Goal: Information Seeking & Learning: Learn about a topic

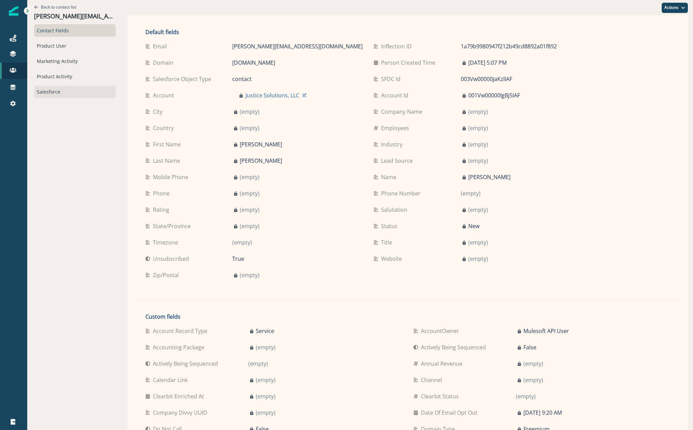
click at [46, 93] on div "Salesforce" at bounding box center [75, 91] width 82 height 13
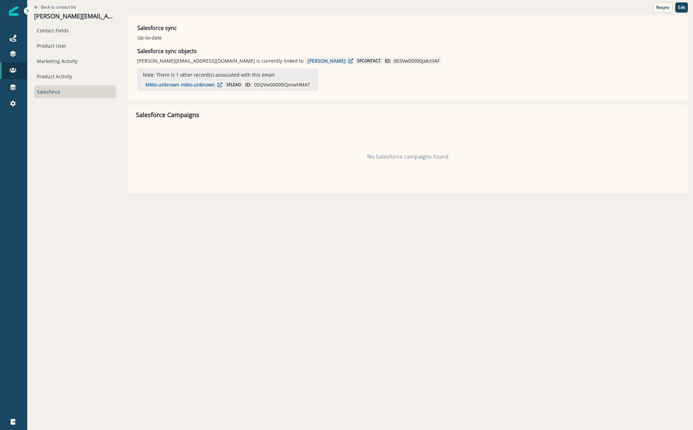
click at [394, 62] on p "003Vw00000JaKzlIAF" at bounding box center [417, 60] width 46 height 7
copy p "003Vw00000JaKzlIAF"
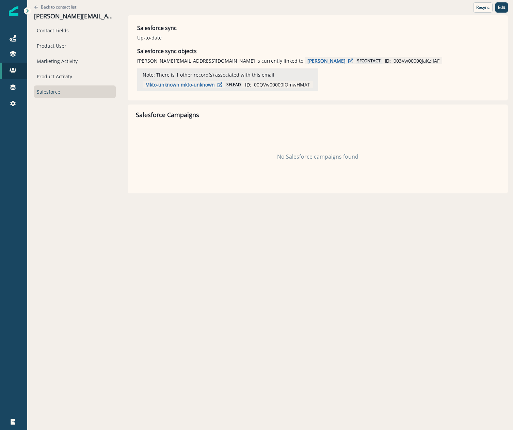
click at [44, 113] on div "Back to contact list [PERSON_NAME][EMAIL_ADDRESS][DOMAIN_NAME] Contact Fields P…" at bounding box center [74, 96] width 95 height 193
click at [12, 87] on icon at bounding box center [13, 87] width 5 height 5
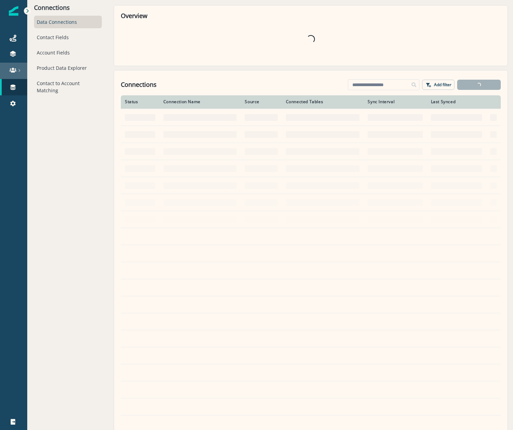
drag, startPoint x: 33, startPoint y: 69, endPoint x: 14, endPoint y: 66, distance: 19.4
click at [14, 66] on link at bounding box center [13, 71] width 27 height 16
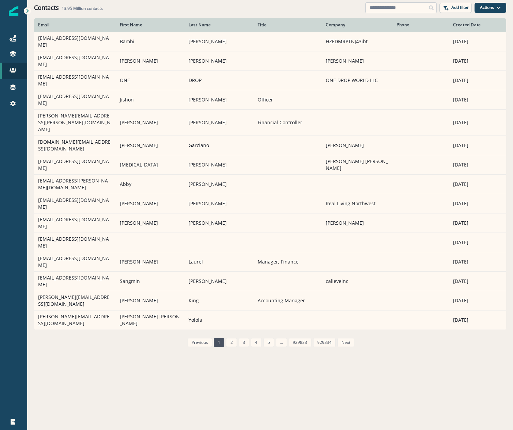
click at [383, 6] on input at bounding box center [401, 7] width 72 height 11
paste input "**********"
type input "**********"
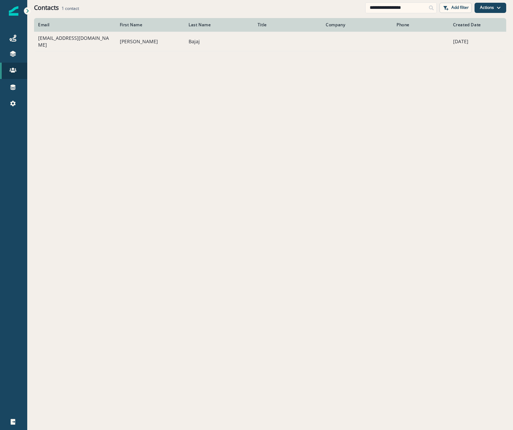
click at [70, 36] on td "abajaj@tulsacf.org" at bounding box center [75, 41] width 82 height 19
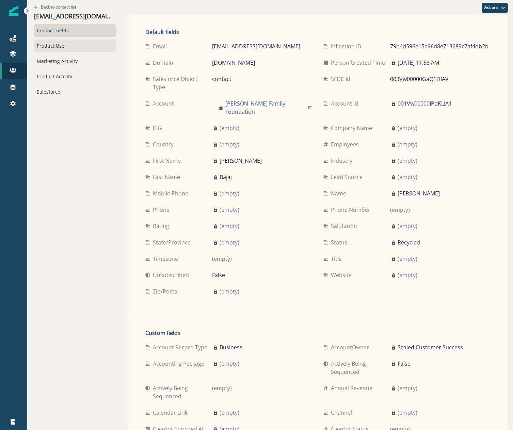
click at [49, 46] on div "Product User" at bounding box center [75, 46] width 82 height 13
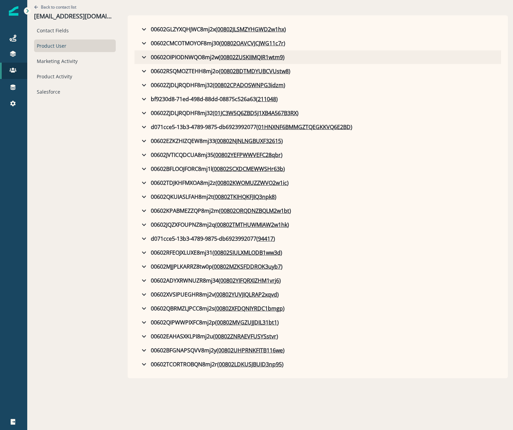
click at [140, 54] on icon "button" at bounding box center [144, 57] width 8 height 8
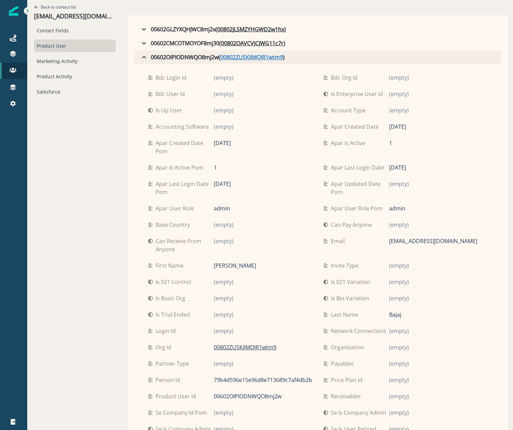
click at [227, 59] on u "00802ZUSKIIMQIR1wtm9" at bounding box center [251, 57] width 63 height 8
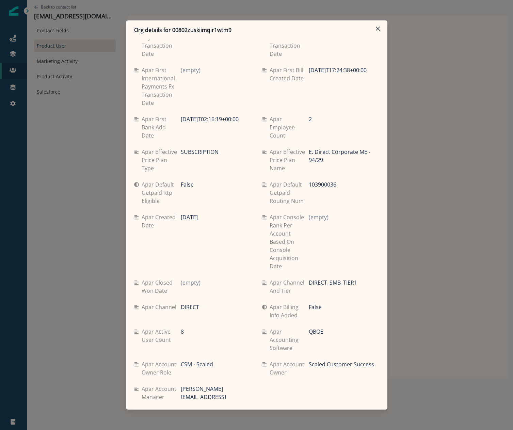
scroll to position [2815, 0]
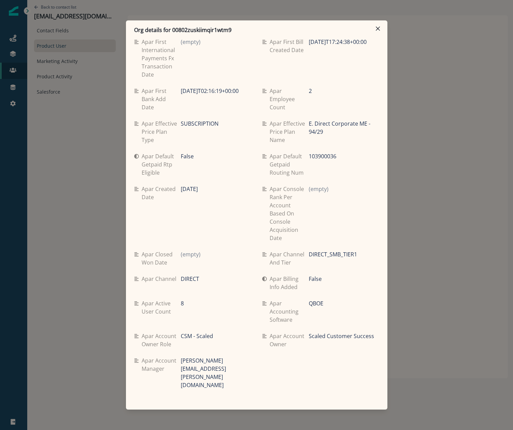
click at [80, 283] on div "Org details for 00802zuskiimqir1wtm9 Se travel spend lifetime (empty) Se spend …" at bounding box center [256, 215] width 513 height 430
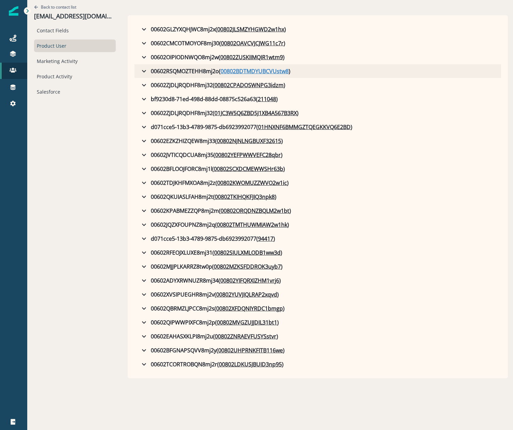
click at [227, 67] on u "00802BDTMDYUBCVUstw8" at bounding box center [255, 71] width 68 height 8
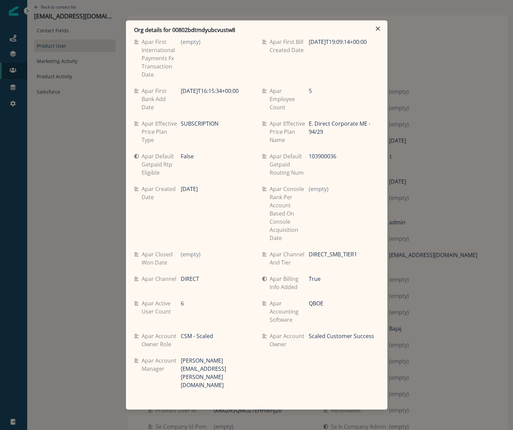
click at [67, 238] on div "Org details for 00802bdtmdyubcvustw8 Se travel spend lifetime (empty) Se spend …" at bounding box center [256, 215] width 513 height 430
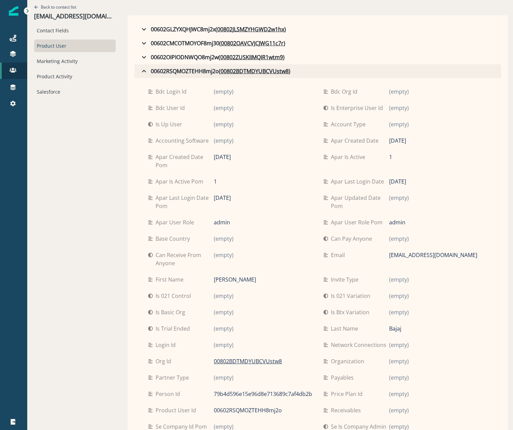
click at [140, 72] on div "00602RSQMOZTEHH8mj2o ( 00802BDTMDYUBCVUstw8 )" at bounding box center [215, 71] width 151 height 8
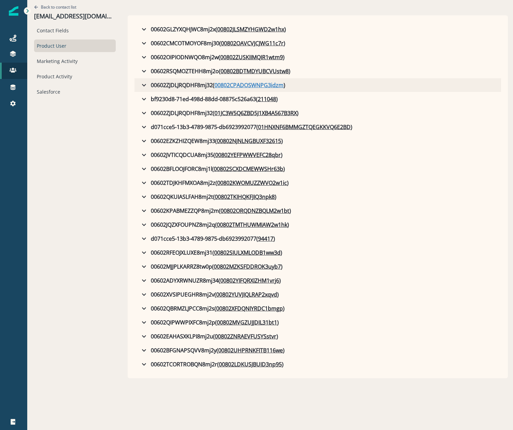
click at [219, 84] on u "00802CPADOSWNPG3idzm" at bounding box center [249, 85] width 69 height 8
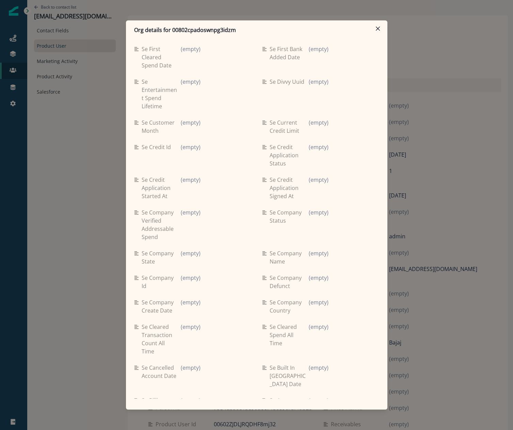
scroll to position [2830, 0]
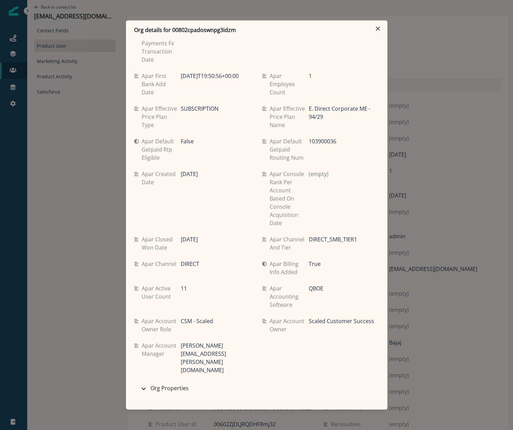
click at [61, 324] on div "Org details for 00802cpadoswnpg3idzm Se travel spend lifetime (empty) Se spend …" at bounding box center [256, 215] width 513 height 430
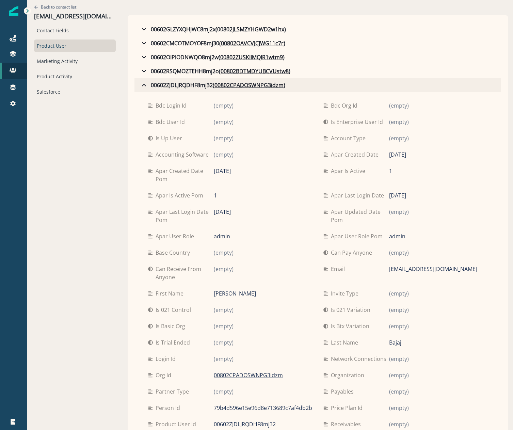
click at [140, 82] on icon "button" at bounding box center [144, 85] width 8 height 8
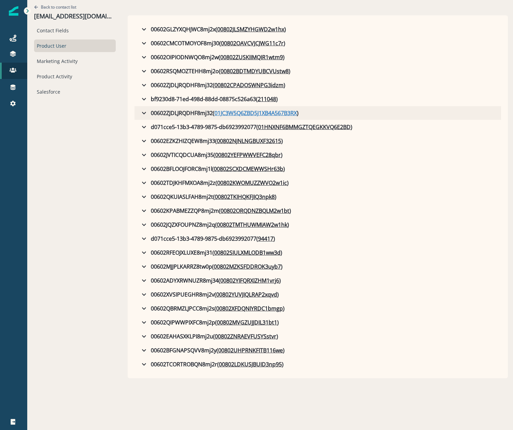
click at [252, 112] on u "01JC3W5Q6ZBD5J1XB4A567B3RX" at bounding box center [256, 113] width 82 height 8
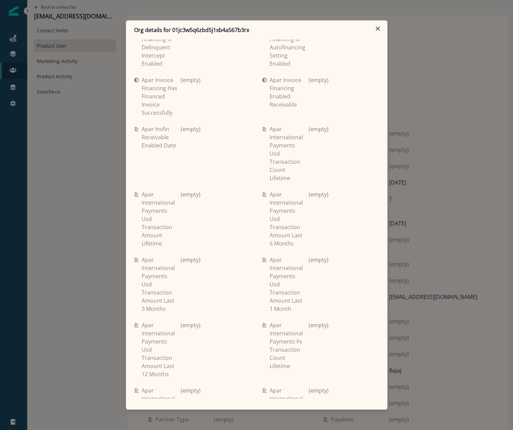
scroll to position [1680, 0]
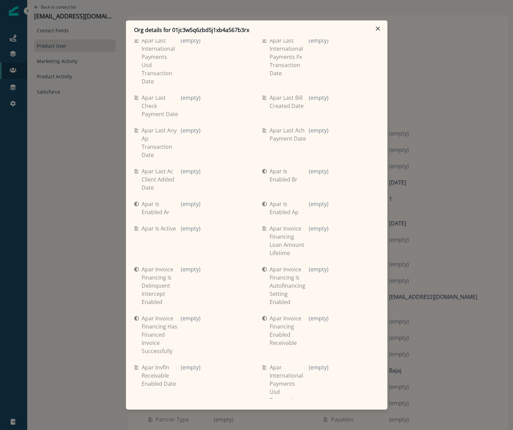
click at [68, 204] on div "Org details for 01jc3w5q6zbd5j1xb4a567b3rx Se travel spend lifetime (empty) Se …" at bounding box center [256, 215] width 513 height 430
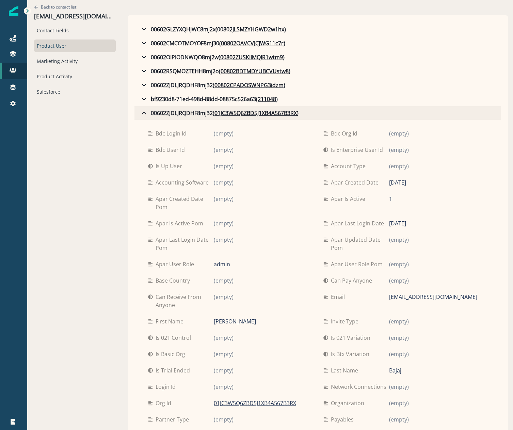
click at [140, 111] on icon "button" at bounding box center [144, 113] width 8 height 8
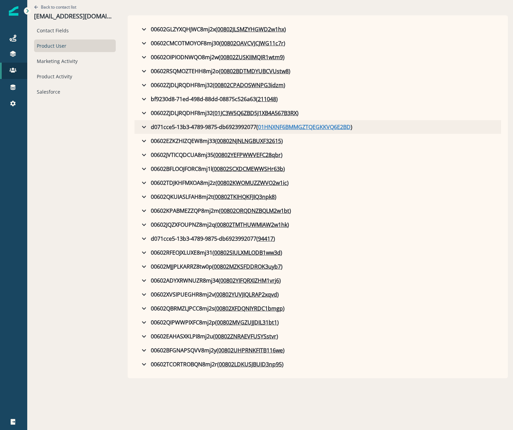
click at [271, 125] on u "01HNXNF6BMMGZTQEGKKVQ6E2BD" at bounding box center [304, 127] width 93 height 8
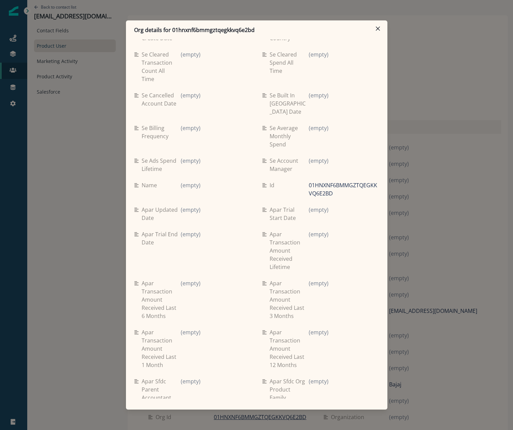
scroll to position [2838, 0]
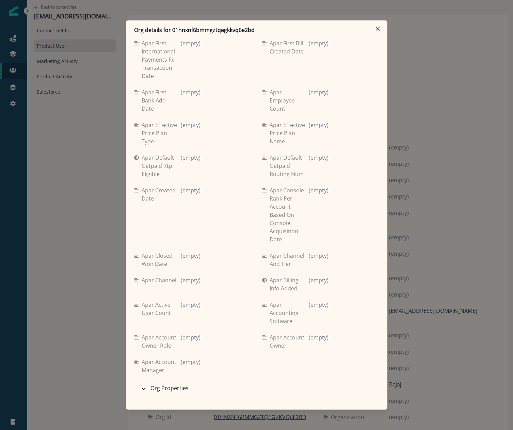
click at [73, 199] on div "Org details for 01hnxnf6bmmgztqegkkvq6e2bd Se travel spend lifetime (empty) Se …" at bounding box center [256, 215] width 513 height 430
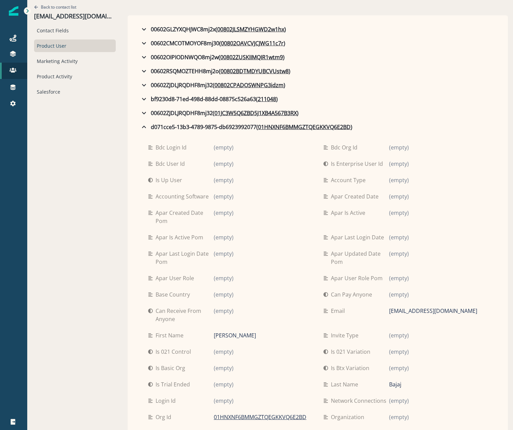
click at [128, 130] on div "00602GLZYXQHJWC8mj2x ( 00802JLSMZYHGWD2w1hx ) bdc login id (empty) bdc org id (…" at bounding box center [318, 428] width 380 height 826
click at [140, 128] on icon "button" at bounding box center [144, 127] width 8 height 8
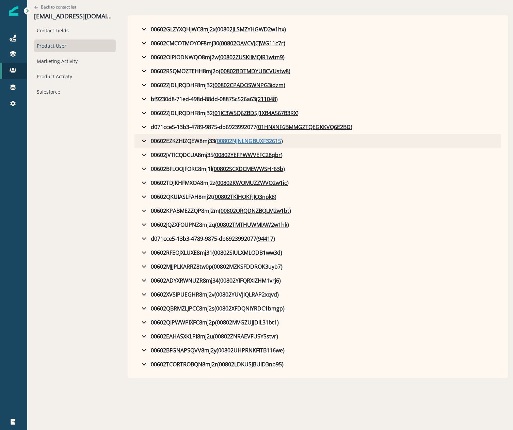
click at [217, 140] on u "00802NJNLNGBUXF32615" at bounding box center [249, 141] width 64 height 8
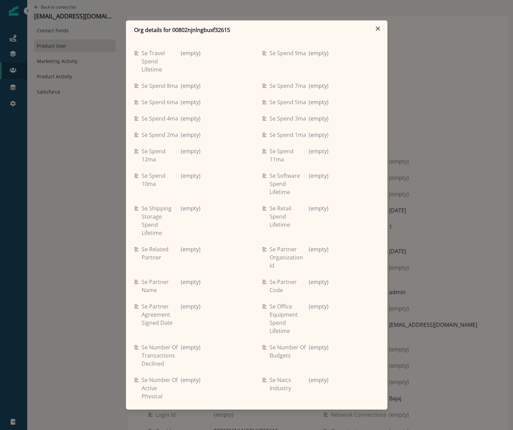
scroll to position [2815, 0]
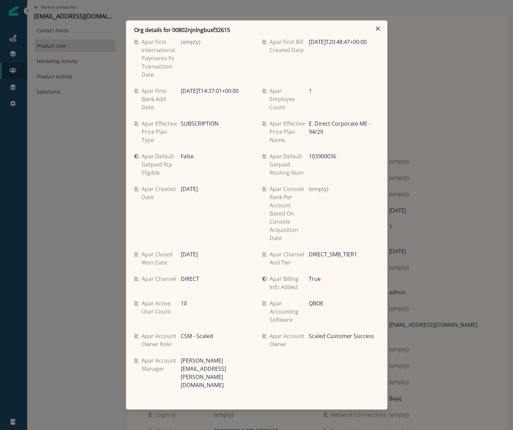
click at [73, 245] on div "Org details for 00802njnlngbuxf32615 Se travel spend lifetime (empty) Se spend …" at bounding box center [256, 215] width 513 height 430
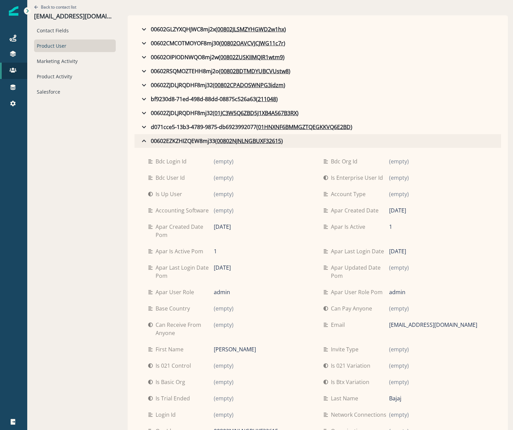
click at [135, 145] on button "00602EZKZHIZQEW8mj33 ( 00802NJNLNGBUXF32615 )" at bounding box center [318, 141] width 367 height 14
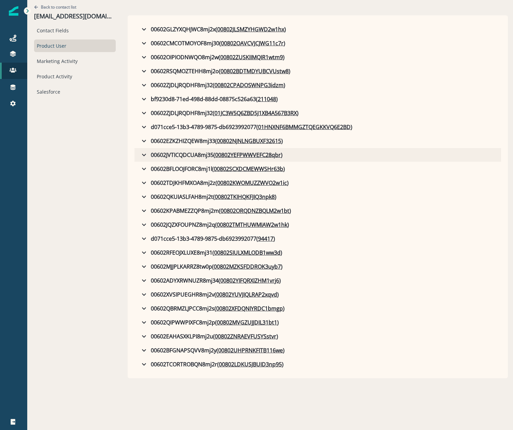
click at [221, 161] on button "00602JVTICQDCUA8mj35 ( 00802YEFPWWVEFC28qbr )" at bounding box center [318, 155] width 367 height 14
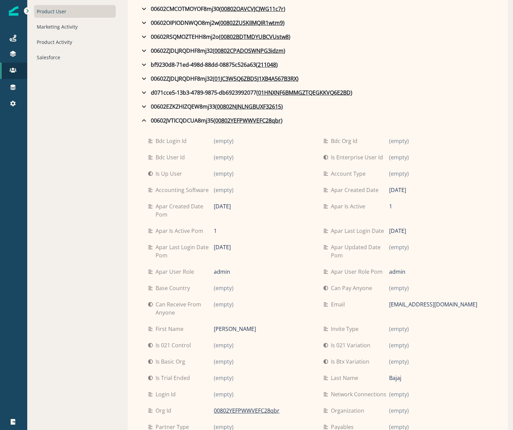
scroll to position [34, 0]
click at [218, 119] on u "00802YEFPWWVEFC28qbr" at bounding box center [248, 121] width 66 height 8
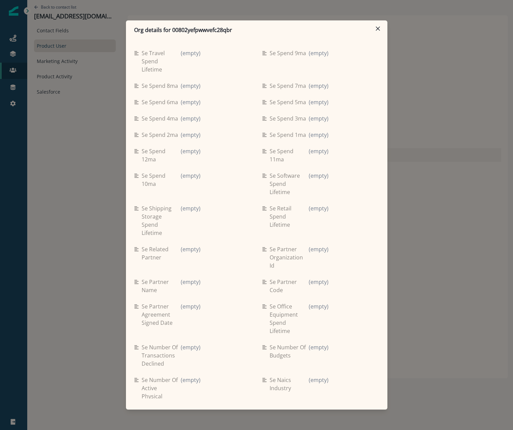
scroll to position [2815, 0]
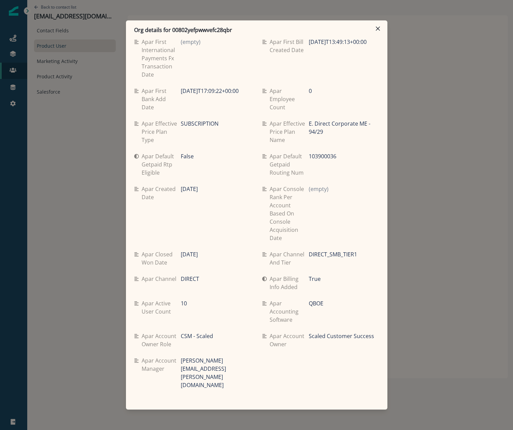
click at [61, 179] on div "Org details for 00802yefpwwvefc28qbr Se travel spend lifetime (empty) Se spend …" at bounding box center [256, 215] width 513 height 430
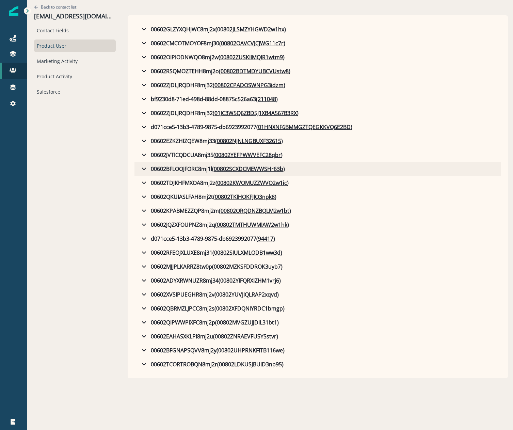
click at [140, 168] on icon "button" at bounding box center [144, 169] width 8 height 8
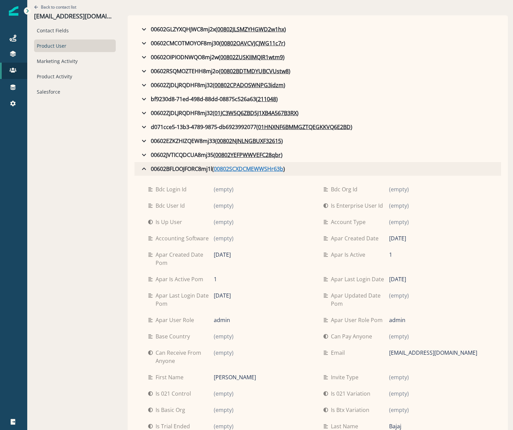
click at [228, 172] on u "00802SCXDCMEWWSHr63b" at bounding box center [248, 169] width 69 height 8
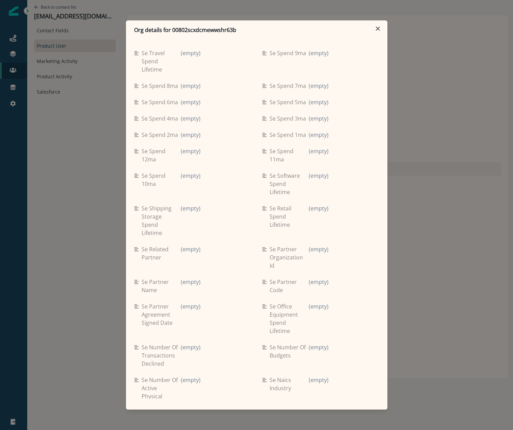
scroll to position [2823, 0]
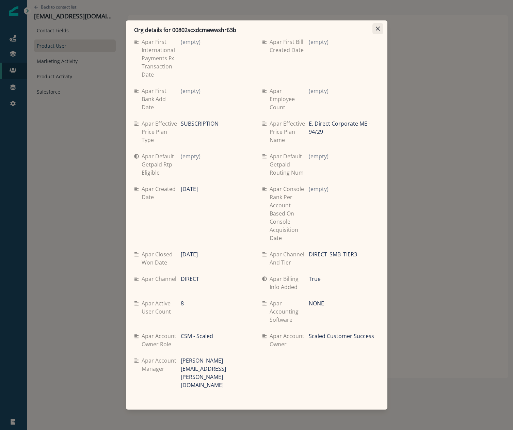
click at [378, 24] on button "Close" at bounding box center [378, 28] width 11 height 11
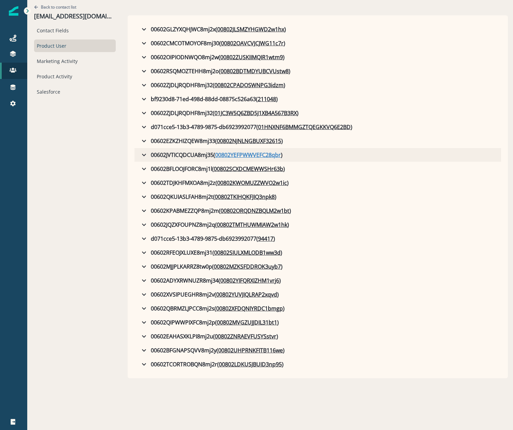
click at [257, 154] on u "00802YEFPWWVEFC28qbr" at bounding box center [248, 155] width 66 height 8
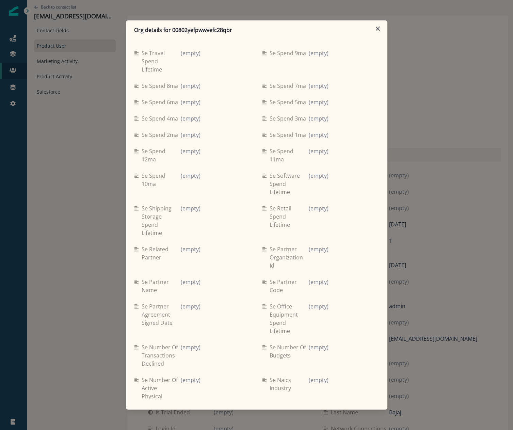
scroll to position [2815, 0]
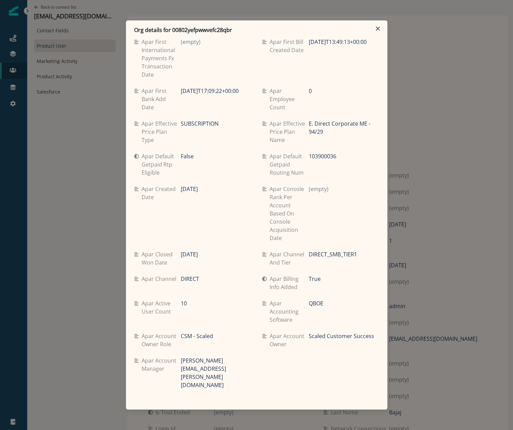
click at [95, 221] on div "Org details for 00802yefpwwvefc28qbr Se travel spend lifetime (empty) Se spend …" at bounding box center [256, 215] width 513 height 430
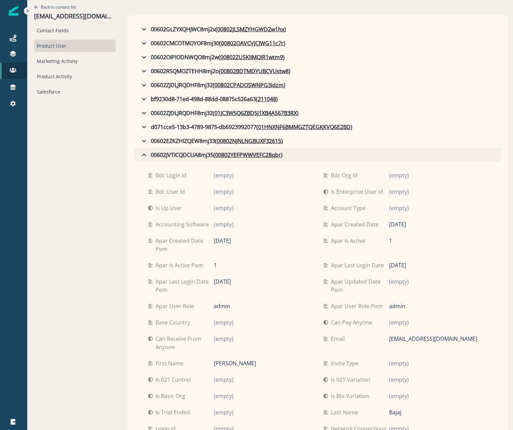
click at [140, 154] on icon "button" at bounding box center [144, 155] width 8 height 8
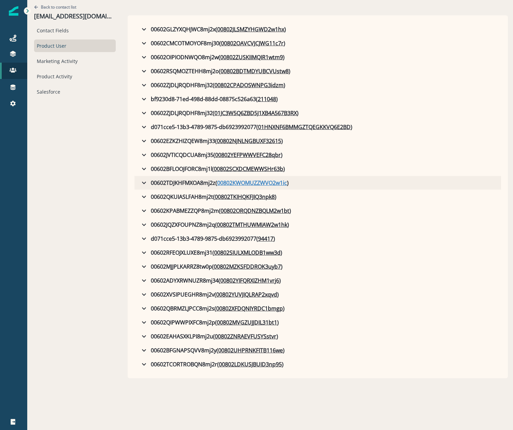
click at [248, 185] on u "00802KWOMUZZWVO2w1ic" at bounding box center [252, 183] width 70 height 8
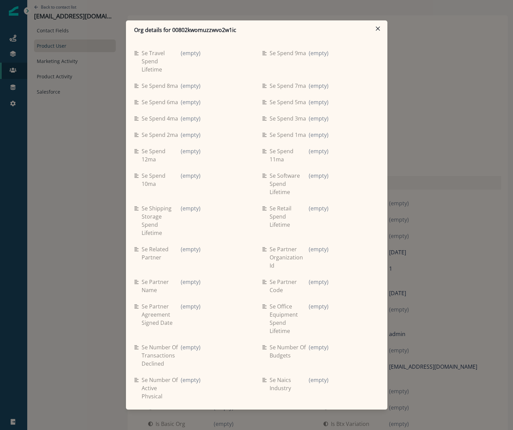
scroll to position [2823, 0]
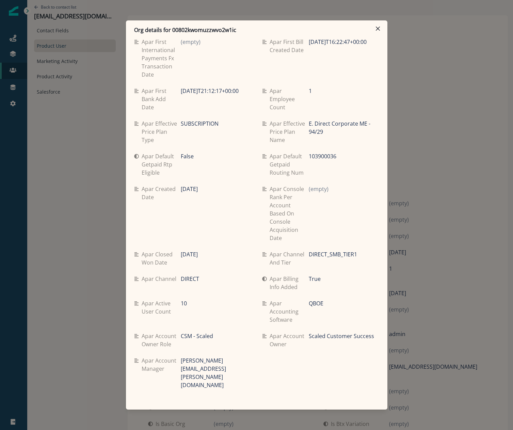
click at [96, 234] on div "Org details for 00802kwomuzzwvo2w1ic Se travel spend lifetime (empty) Se spend …" at bounding box center [256, 215] width 513 height 430
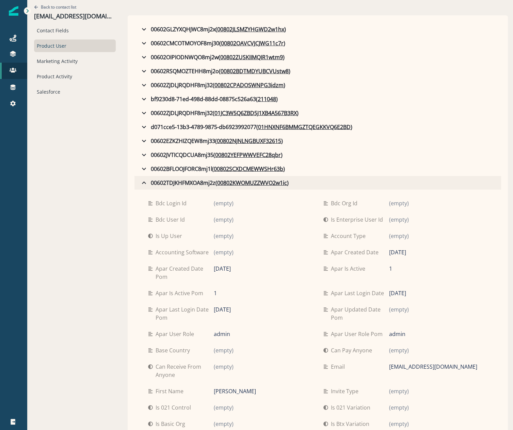
click at [142, 183] on icon "button" at bounding box center [144, 183] width 4 height 2
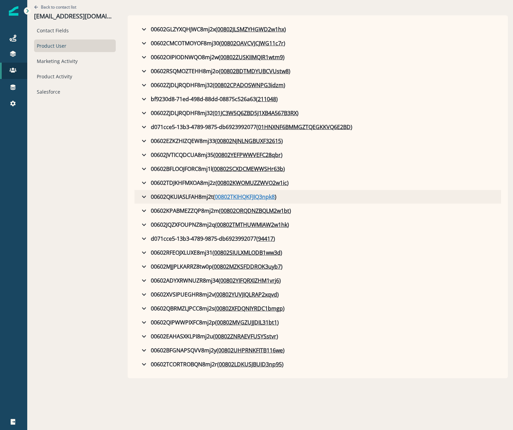
click at [243, 196] on u "00802TKIHQKFJIQ3npk8" at bounding box center [245, 197] width 60 height 8
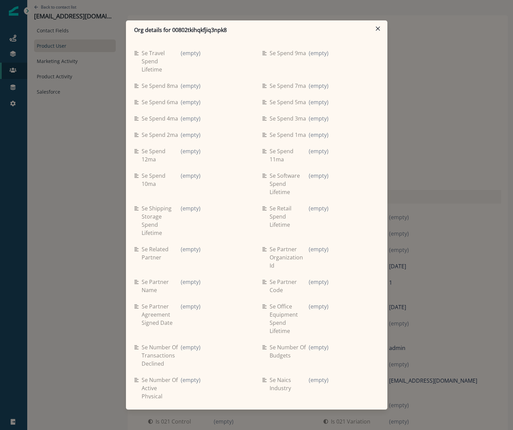
scroll to position [2815, 0]
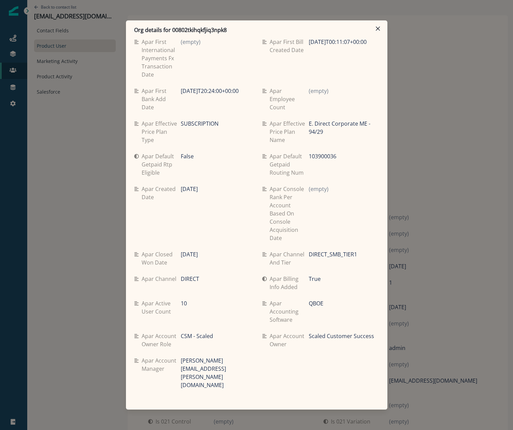
click at [67, 219] on div "Org details for 00802tkihqkfjiq3npk8 Se travel spend lifetime (empty) Se spend …" at bounding box center [256, 215] width 513 height 430
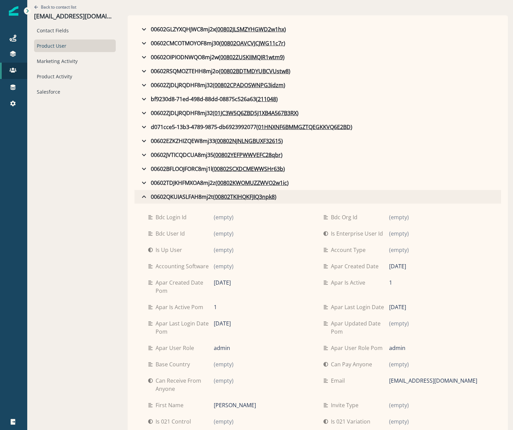
click at [140, 194] on icon "button" at bounding box center [144, 197] width 8 height 8
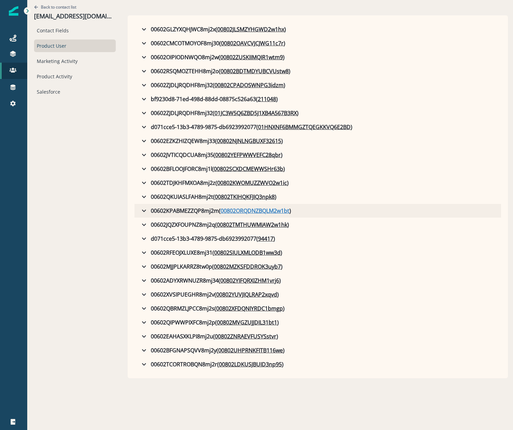
click at [249, 209] on u "00802ORQDNZBQLM2w1bt" at bounding box center [255, 211] width 69 height 8
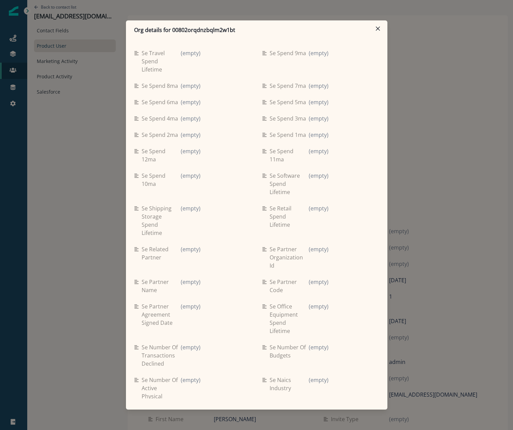
scroll to position [2823, 0]
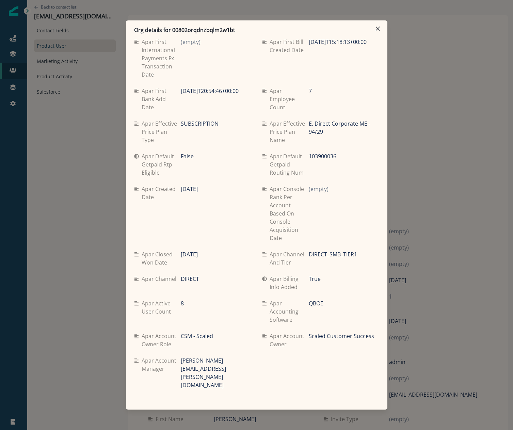
click at [73, 267] on div "Org details for 00802orqdnzbqlm2w1bt Se travel spend lifetime (empty) Se spend …" at bounding box center [256, 215] width 513 height 430
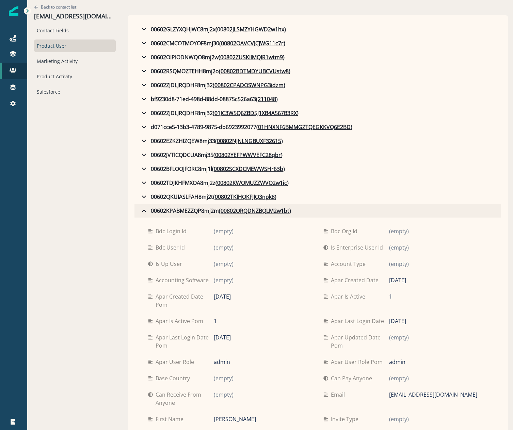
click at [140, 214] on icon "button" at bounding box center [144, 211] width 8 height 8
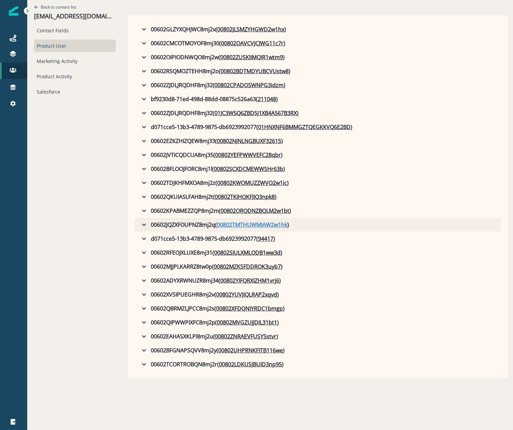
click at [225, 228] on u "00802TMTHUWMIAW2w1hk" at bounding box center [252, 225] width 71 height 8
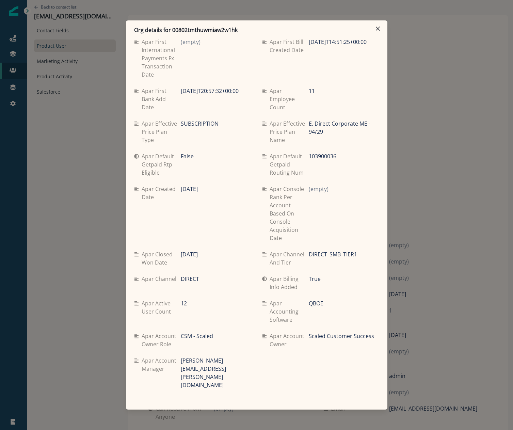
click at [86, 244] on div "Org details for 00802tmthuwmiaw2w1hk Se travel spend lifetime (empty) Se spend …" at bounding box center [256, 215] width 513 height 430
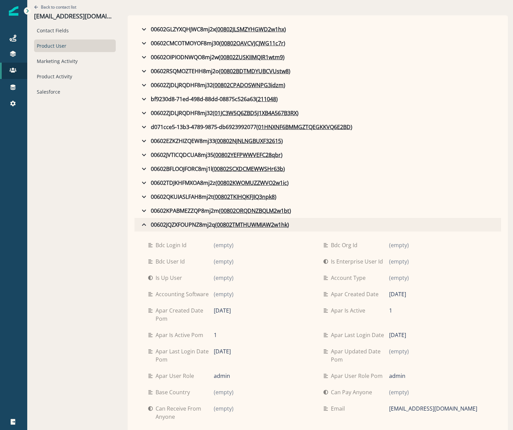
click at [140, 224] on icon "button" at bounding box center [144, 225] width 8 height 8
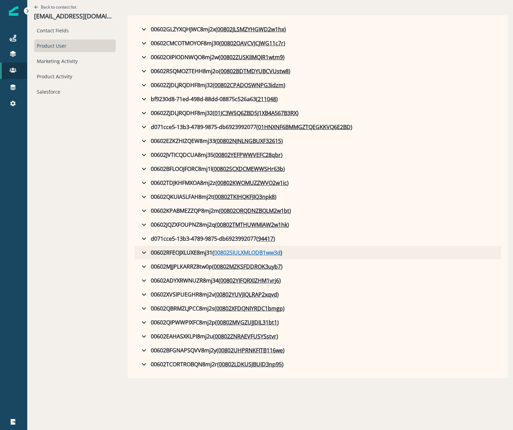
click at [235, 250] on u "00802SIULXMLODB1ww3d" at bounding box center [247, 253] width 66 height 8
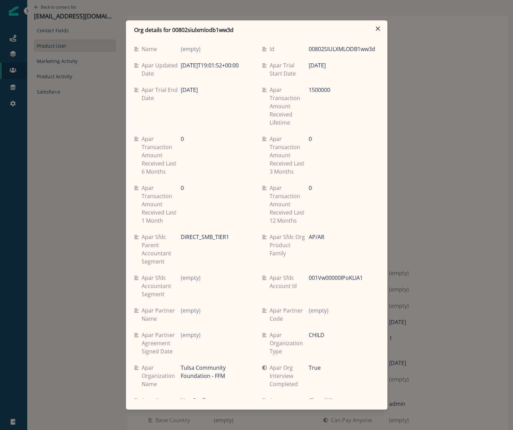
scroll to position [2815, 0]
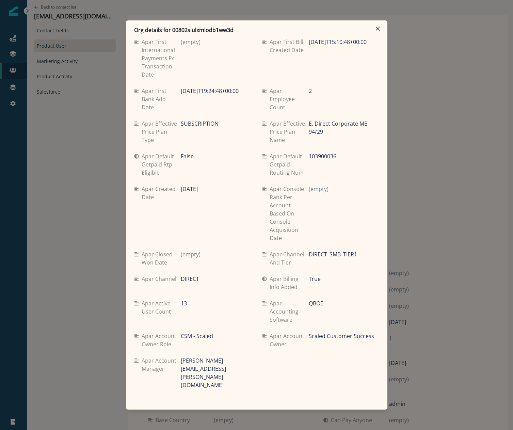
drag, startPoint x: 59, startPoint y: 276, endPoint x: 132, endPoint y: 263, distance: 75.0
click at [58, 276] on div "Org details for 00802siulxmlodb1ww3d Se travel spend lifetime (empty) Se spend …" at bounding box center [256, 215] width 513 height 430
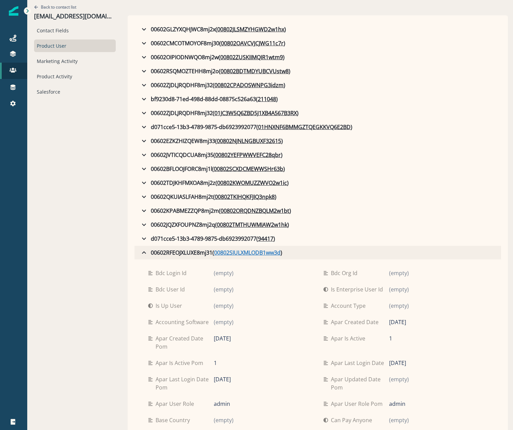
click at [214, 252] on u "00802SIULXMLODB1ww3d" at bounding box center [247, 253] width 66 height 8
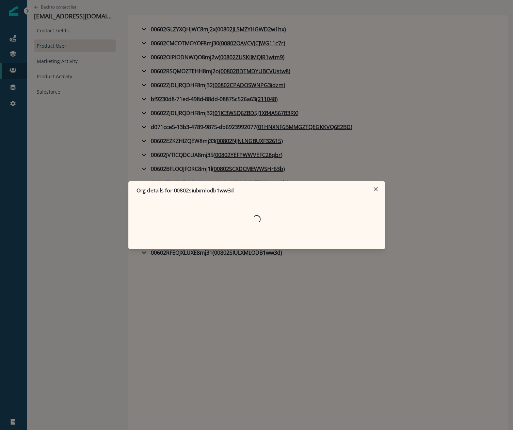
click at [125, 251] on div "Org details for 00802siulxmlodb1ww3d Loading..." at bounding box center [256, 215] width 513 height 430
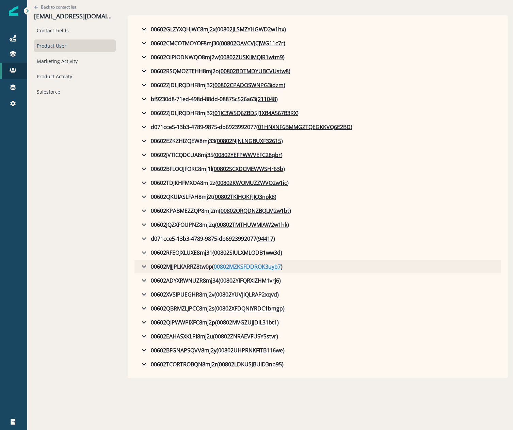
click at [235, 268] on u "00802MZKSFDDROK3uyb7" at bounding box center [247, 267] width 67 height 8
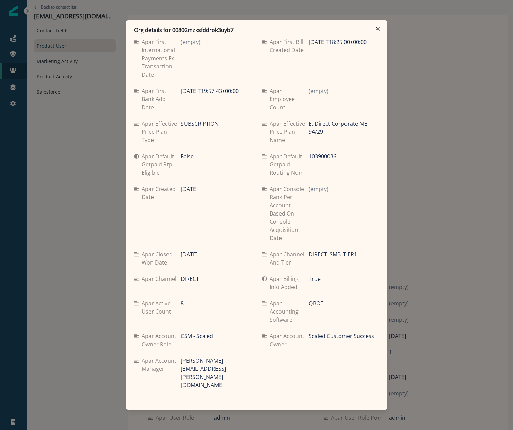
click at [69, 287] on div "Org details for 00802mzksfddrok3uyb7 Se travel spend lifetime (empty) Se spend …" at bounding box center [256, 215] width 513 height 430
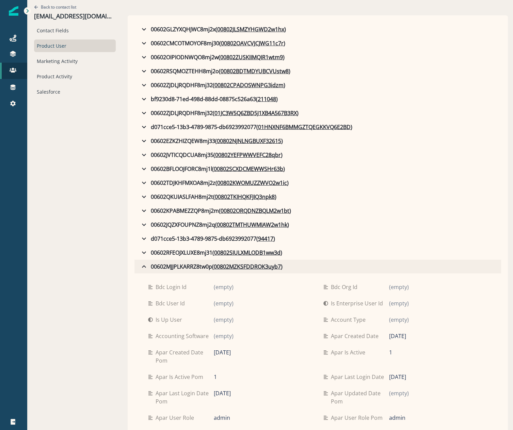
click at [140, 267] on icon "button" at bounding box center [144, 267] width 8 height 8
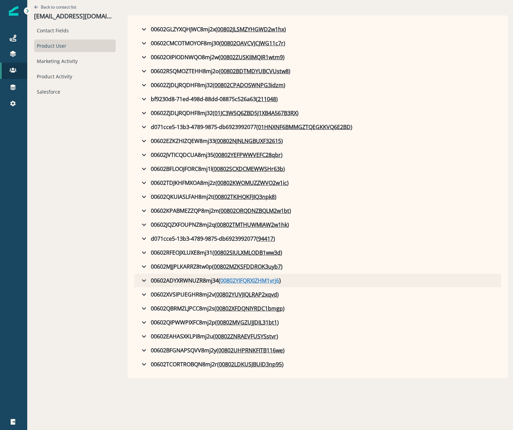
click at [220, 281] on u "00802YIFQRXIZHM1vrj6" at bounding box center [249, 281] width 59 height 8
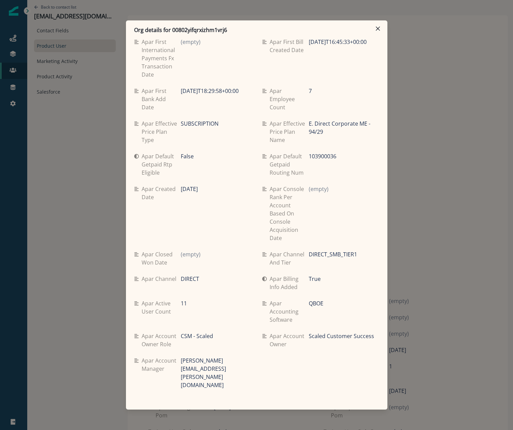
click at [92, 270] on div "Org details for 00802yifqrxizhm1vrj6 Se travel spend lifetime (empty) Se spend …" at bounding box center [256, 215] width 513 height 430
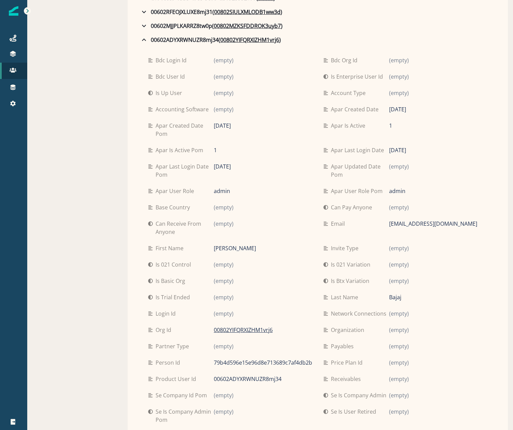
scroll to position [136, 0]
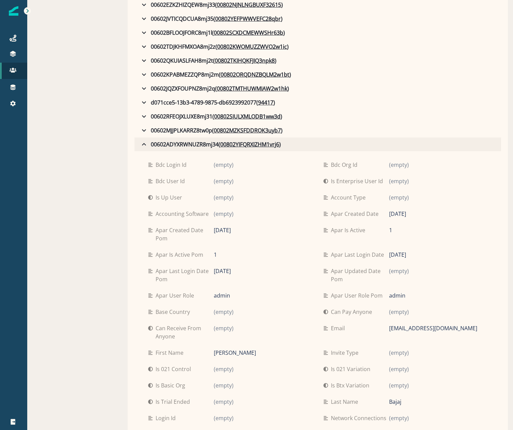
click at [142, 144] on icon "button" at bounding box center [144, 144] width 4 height 2
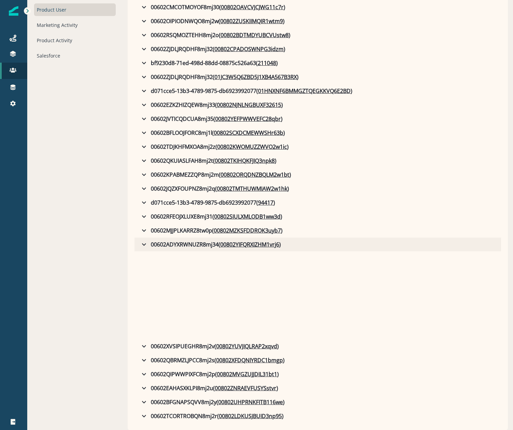
scroll to position [0, 0]
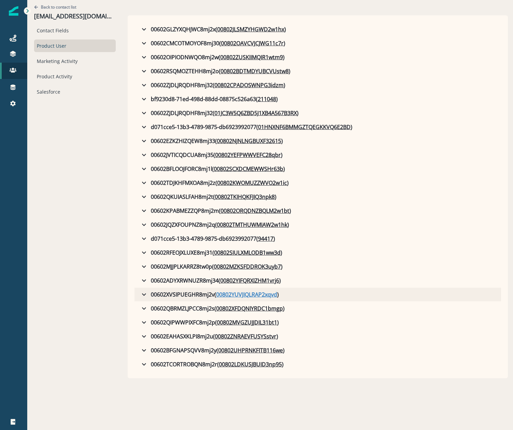
click at [223, 292] on u "00802YUVJIQLRAP2xqvd" at bounding box center [246, 295] width 61 height 8
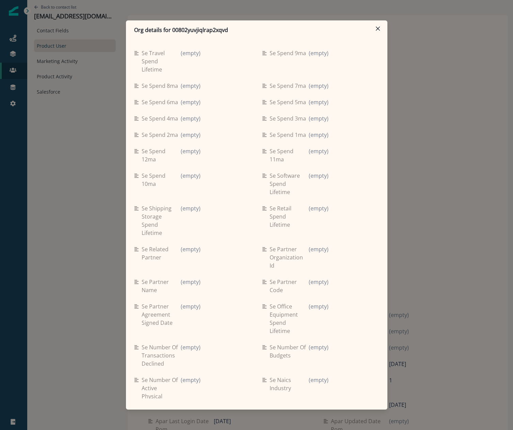
scroll to position [2815, 0]
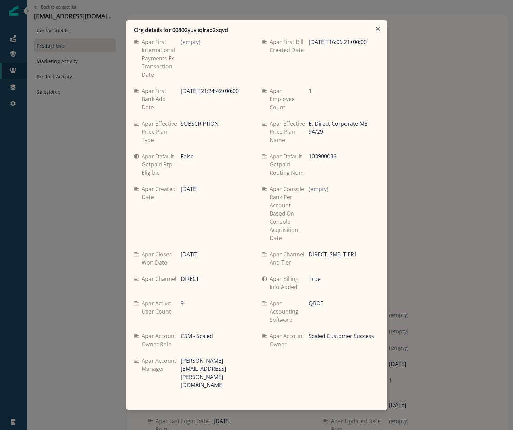
click at [48, 261] on div "Org details for 00802yuvjiqlrap2xqvd Se travel spend lifetime (empty) Se spend …" at bounding box center [256, 215] width 513 height 430
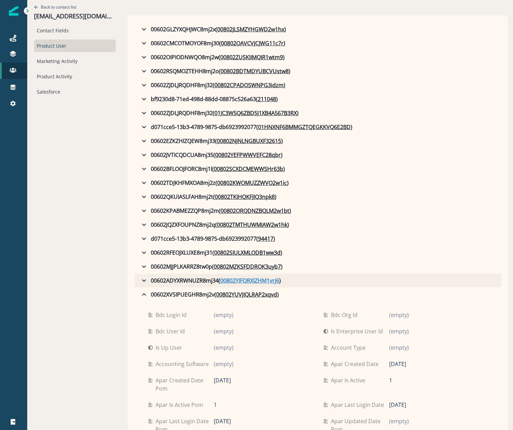
click at [225, 280] on u "00802YIFQRXIZHM1vrj6" at bounding box center [249, 281] width 59 height 8
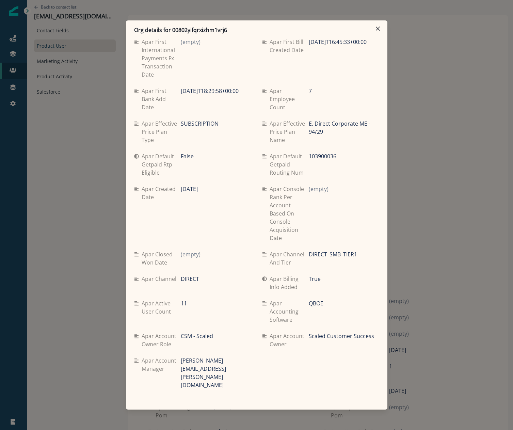
click at [30, 285] on div "Org details for 00802yifqrxizhm1vrj6 Se travel spend lifetime (empty) Se spend …" at bounding box center [256, 215] width 513 height 430
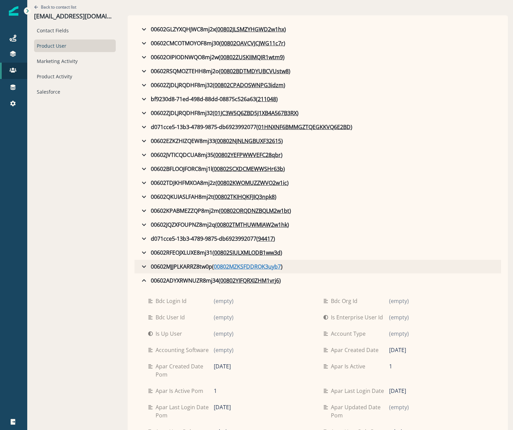
click at [241, 267] on u "00802MZKSFDDROK3uyb7" at bounding box center [247, 267] width 67 height 8
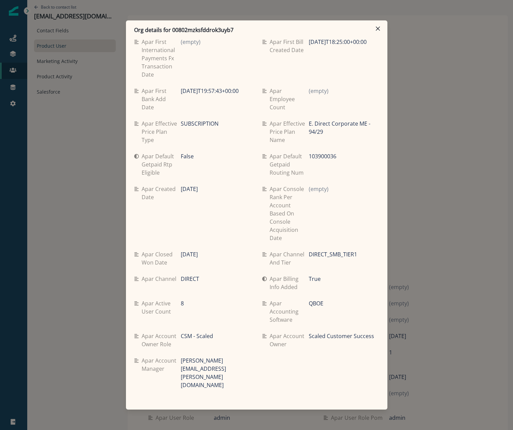
click at [88, 260] on div "Org details for 00802mzksfddrok3uyb7 Se travel spend lifetime (empty) Se spend …" at bounding box center [256, 215] width 513 height 430
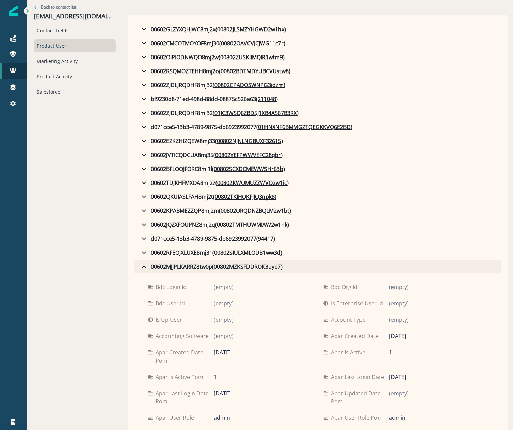
click at [140, 267] on icon "button" at bounding box center [144, 267] width 8 height 8
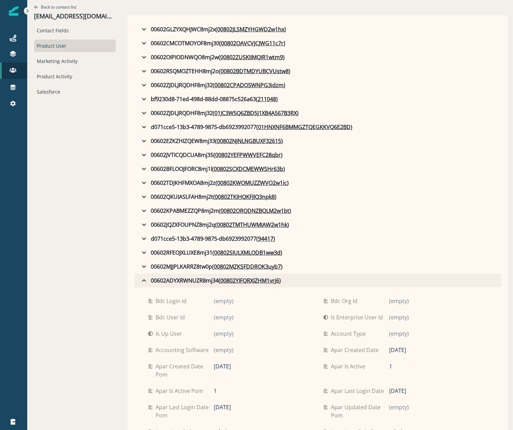
click at [140, 280] on icon "button" at bounding box center [144, 281] width 8 height 8
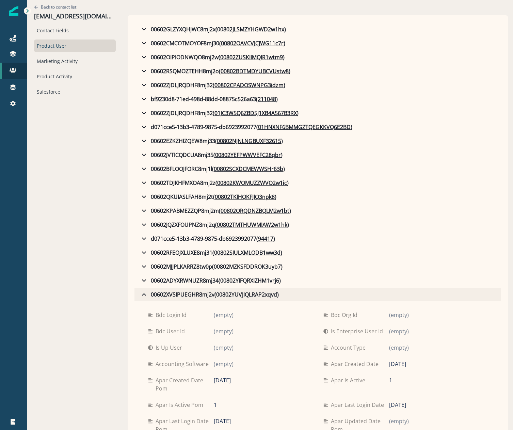
click at [140, 294] on icon "button" at bounding box center [144, 295] width 8 height 8
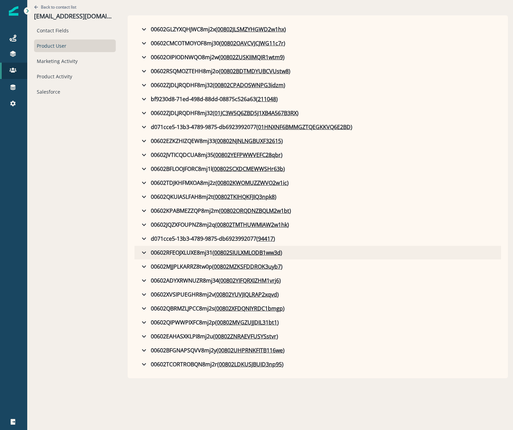
click at [140, 256] on icon "button" at bounding box center [144, 253] width 8 height 8
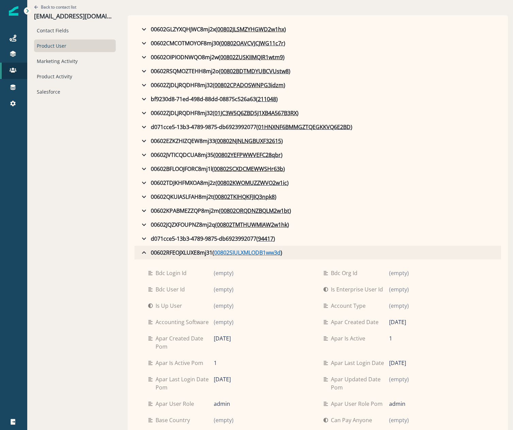
click at [247, 251] on u "00802SIULXMLODB1ww3d" at bounding box center [247, 253] width 66 height 8
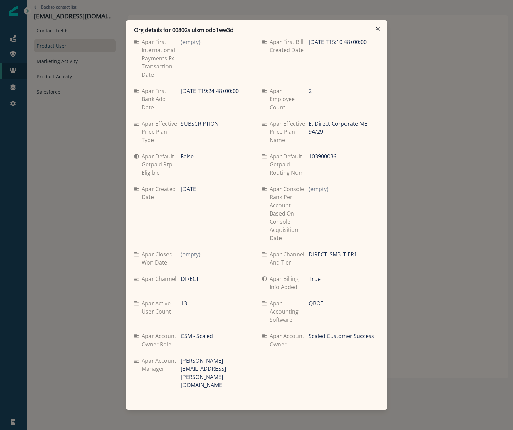
click at [111, 281] on div "Org details for 00802siulxmlodb1ww3d Se travel spend lifetime (empty) Se spend …" at bounding box center [256, 215] width 513 height 430
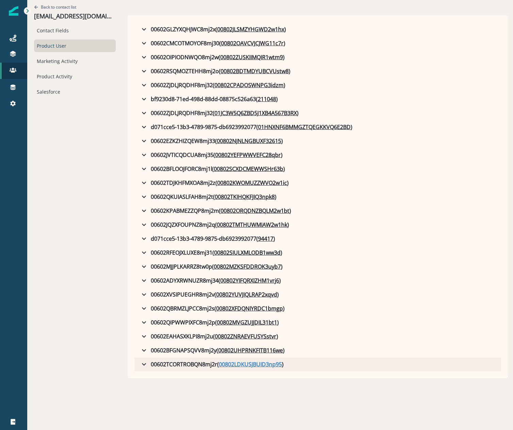
click at [240, 361] on u "00802LDKUSJBUID3np95" at bounding box center [250, 364] width 63 height 8
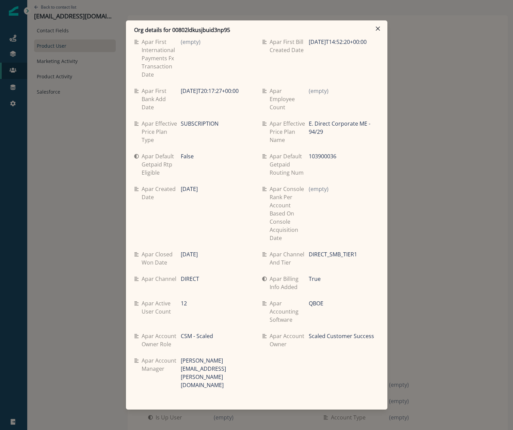
click at [45, 275] on div "Org details for 00802ldkusjbuid3np95 Se travel spend lifetime (empty) Se spend …" at bounding box center [256, 215] width 513 height 430
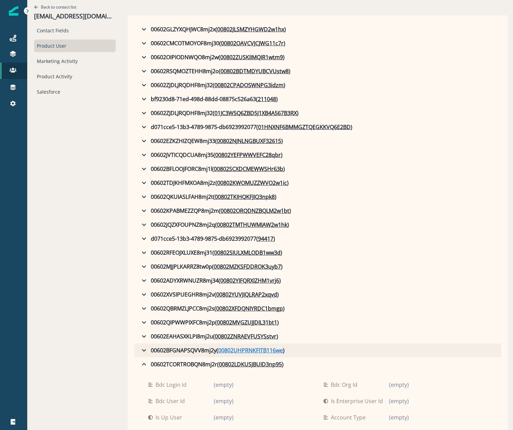
click at [233, 354] on u "00802UHPRNKFITB116we" at bounding box center [250, 350] width 65 height 8
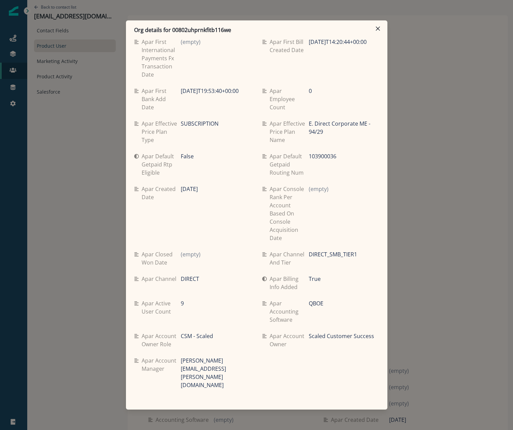
click at [85, 276] on div "Org details for 00802uhprnkfitb116we Se travel spend lifetime (empty) Se spend …" at bounding box center [256, 215] width 513 height 430
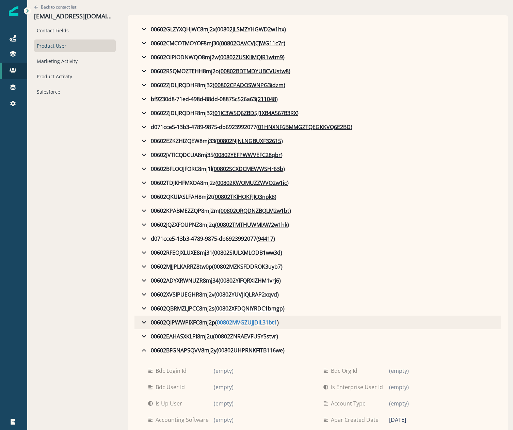
click at [230, 320] on u "00802MVGZUJJDIL31bt1" at bounding box center [247, 322] width 60 height 8
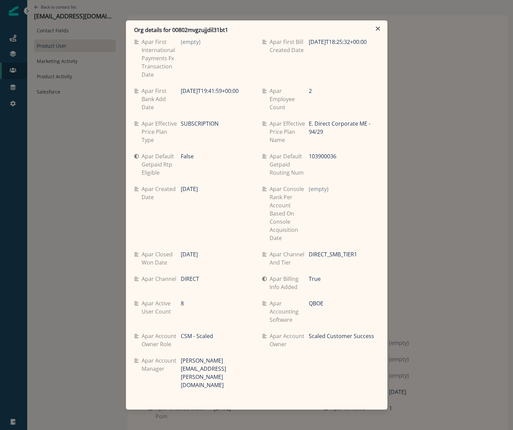
click at [121, 267] on div "Org details for 00802mvgzujjdil31bt1 Se travel spend lifetime (empty) Se spend …" at bounding box center [256, 215] width 513 height 430
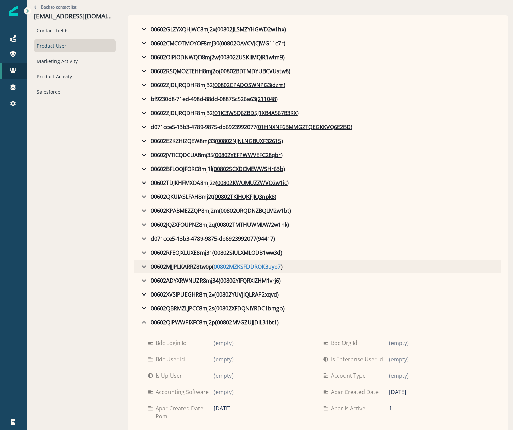
click at [261, 269] on u "00802MZKSFDDROK3uyb7" at bounding box center [247, 267] width 67 height 8
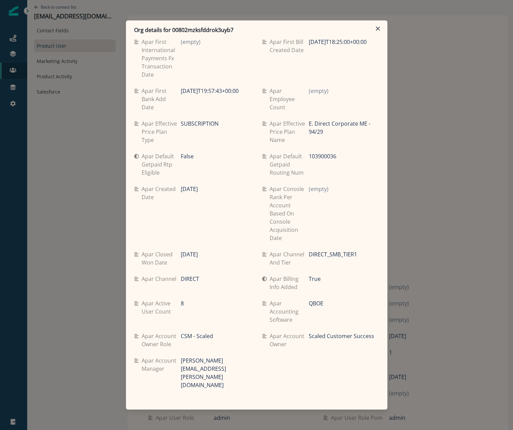
click at [78, 265] on div "Org details for 00802mzksfddrok3uyb7 Se travel spend lifetime (empty) Se spend …" at bounding box center [256, 215] width 513 height 430
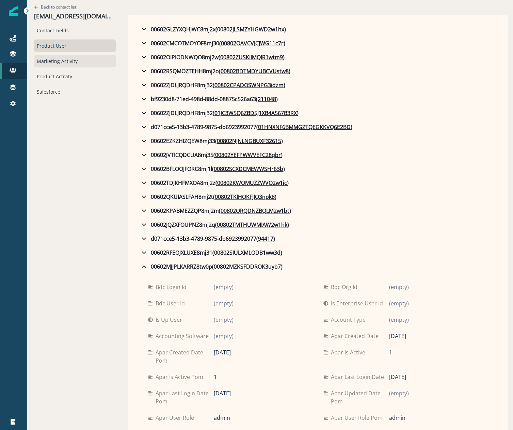
click at [39, 62] on div "Marketing Activity" at bounding box center [75, 61] width 82 height 13
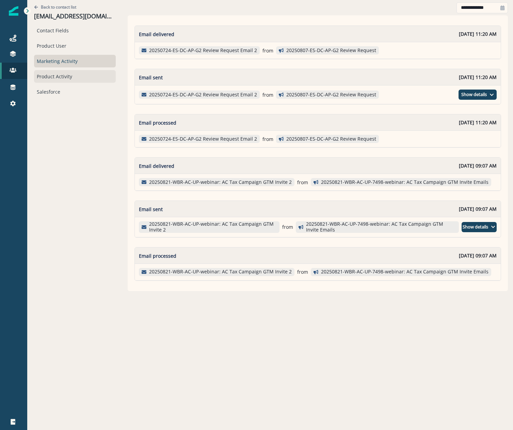
click at [50, 79] on div "Product Activity" at bounding box center [75, 76] width 82 height 13
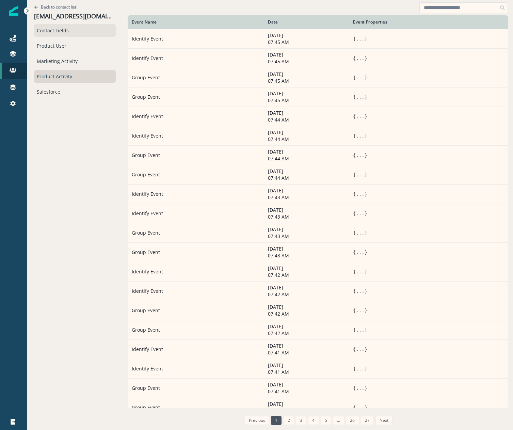
click at [54, 34] on div "Contact Fields" at bounding box center [75, 30] width 82 height 13
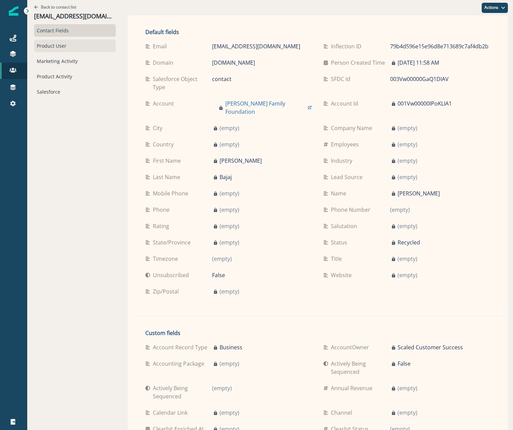
click at [49, 47] on div "Product User" at bounding box center [75, 46] width 82 height 13
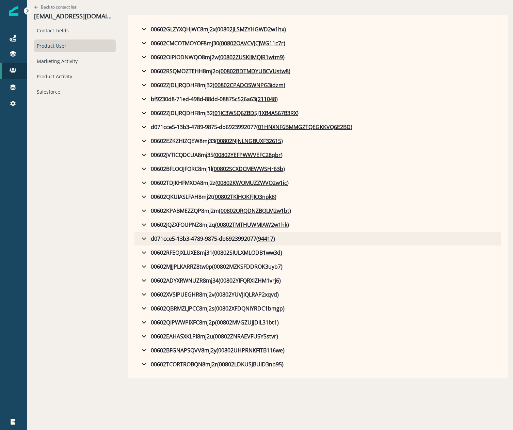
click at [273, 241] on p ")" at bounding box center [274, 239] width 2 height 8
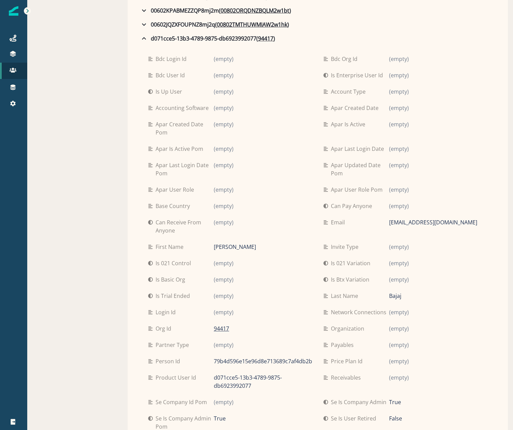
scroll to position [204, 0]
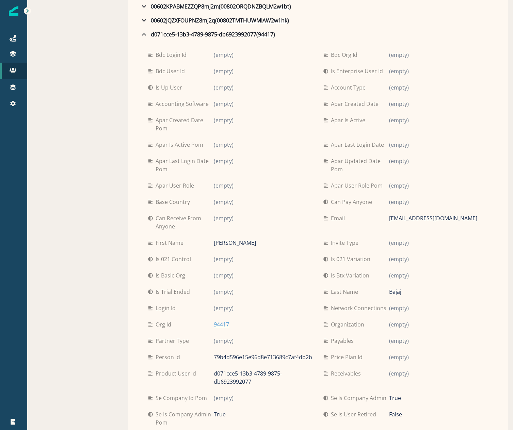
click at [214, 323] on p "94417" at bounding box center [221, 324] width 15 height 8
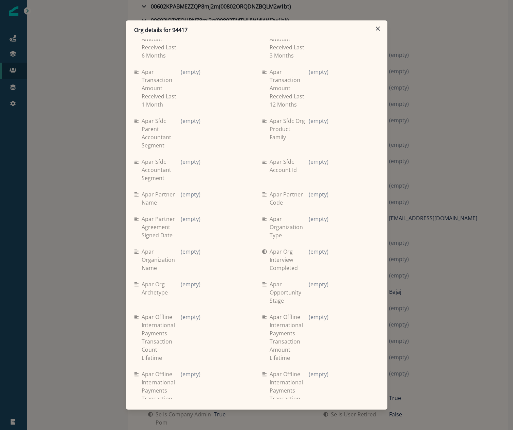
scroll to position [71, 0]
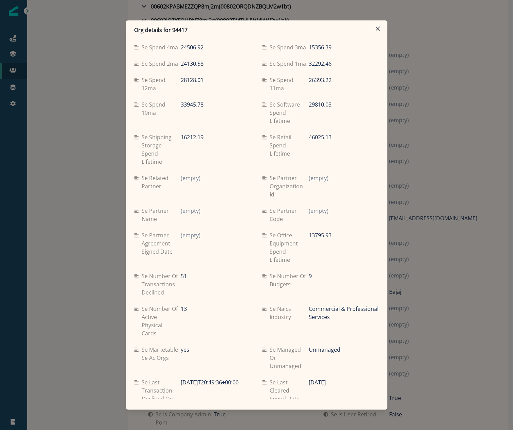
click at [91, 163] on div "Org details for 94417 Se travel spend lifetime 63907.64 Se spend 9ma 28710.2 Se…" at bounding box center [256, 215] width 513 height 430
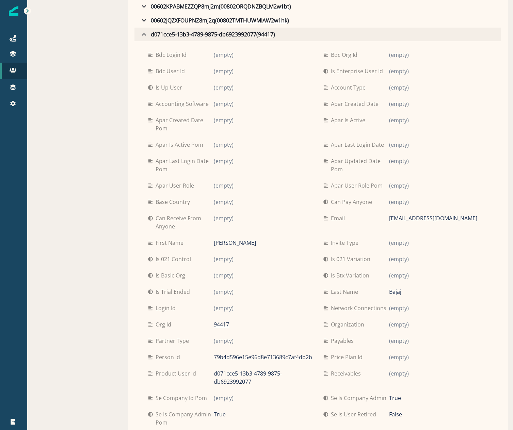
click at [140, 31] on icon "button" at bounding box center [144, 34] width 8 height 8
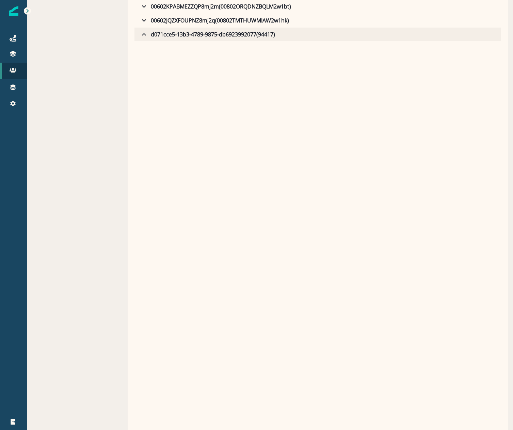
scroll to position [0, 0]
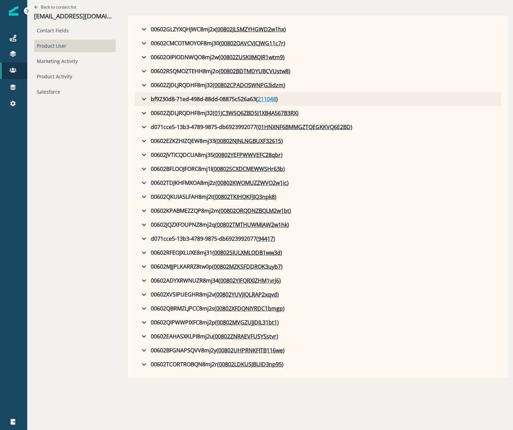
click at [258, 96] on u "211048" at bounding box center [267, 99] width 18 height 8
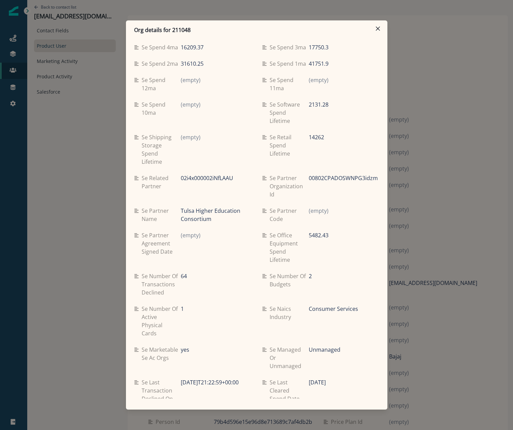
scroll to position [1052, 0]
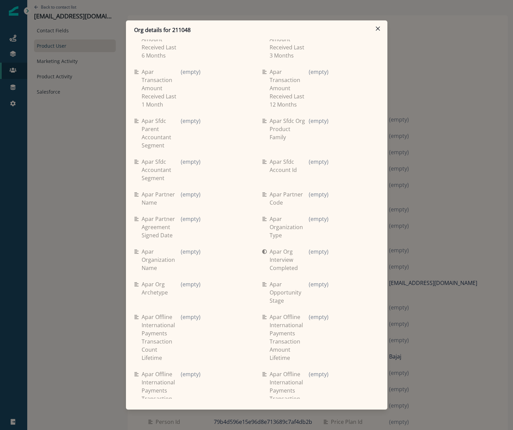
click at [26, 242] on div "Org details for 211048 Se travel spend lifetime 15232.7 Se spend 9ma (empty) Se…" at bounding box center [256, 215] width 513 height 430
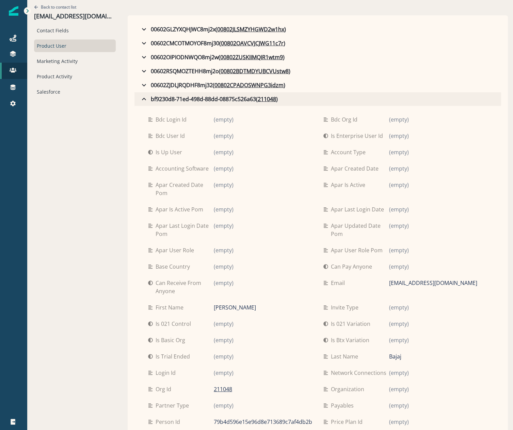
click at [140, 100] on icon "button" at bounding box center [144, 99] width 8 height 8
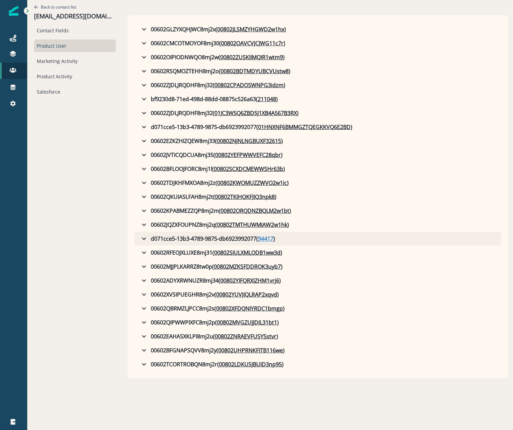
click at [258, 240] on u "94417" at bounding box center [265, 239] width 15 height 8
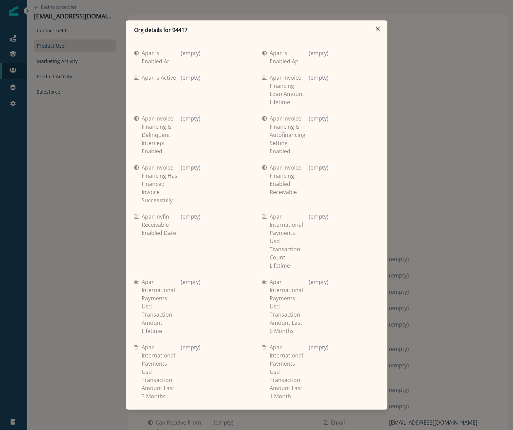
scroll to position [71, 0]
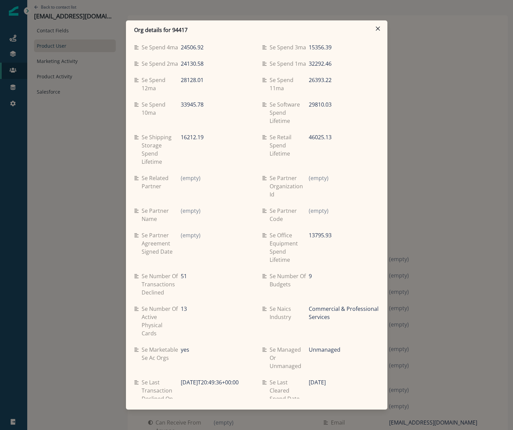
click at [27, 215] on div "Org details for 94417 Se travel spend lifetime 63907.64 Se spend 9ma 28710.2 Se…" at bounding box center [256, 215] width 513 height 430
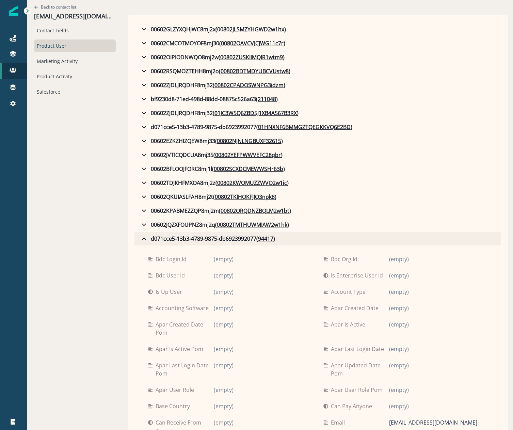
click at [142, 238] on icon "button" at bounding box center [144, 238] width 4 height 2
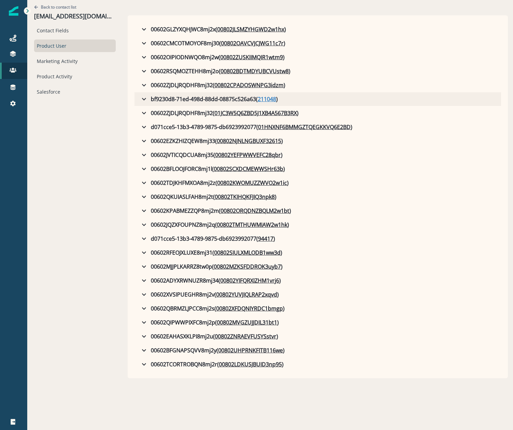
click at [258, 99] on u "211048" at bounding box center [267, 99] width 18 height 8
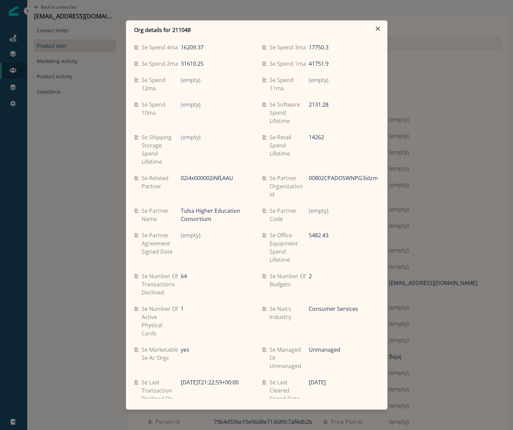
click at [108, 244] on div "Org details for 211048 Se travel spend lifetime 15232.7 Se spend 9ma (empty) Se…" at bounding box center [256, 215] width 513 height 430
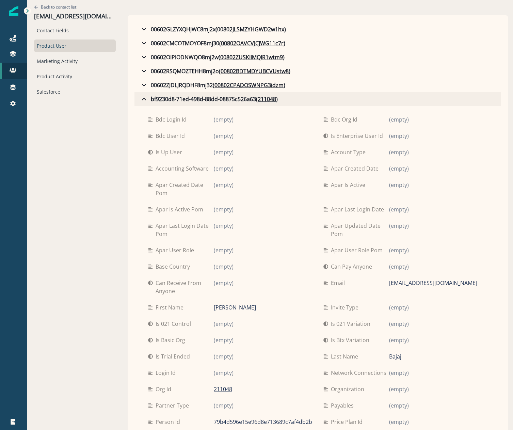
click at [140, 97] on div "bf9230d8-71ed-498d-88dd-08875c526a63 ( 211048 )" at bounding box center [209, 99] width 138 height 8
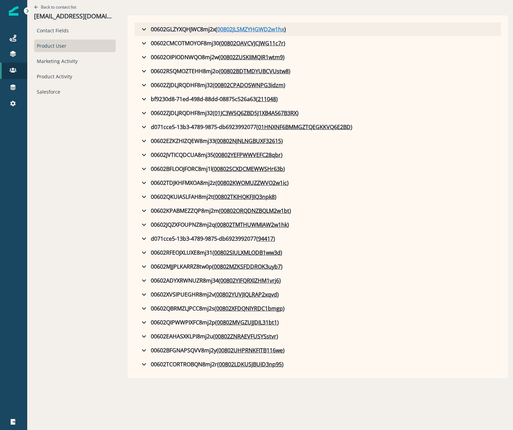
click at [228, 26] on u "00802JLSMZYHGWD2w1hx" at bounding box center [250, 29] width 67 height 8
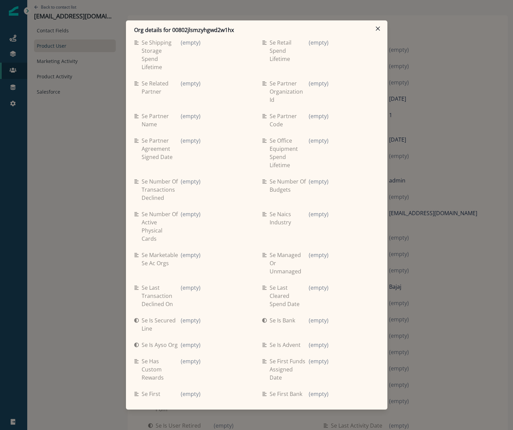
scroll to position [170, 0]
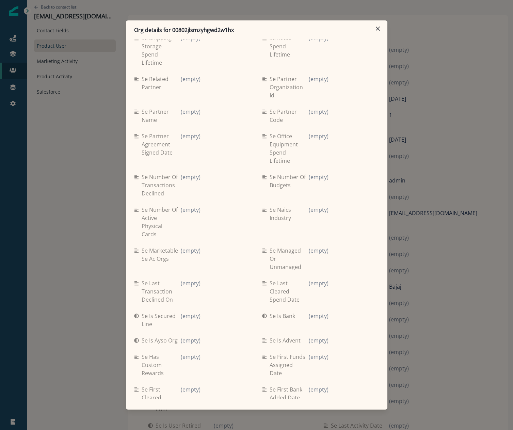
click at [89, 273] on div "Org details for 00802jlsmzyhgwd2w1hx Se travel spend lifetime (empty) Se spend …" at bounding box center [256, 215] width 513 height 430
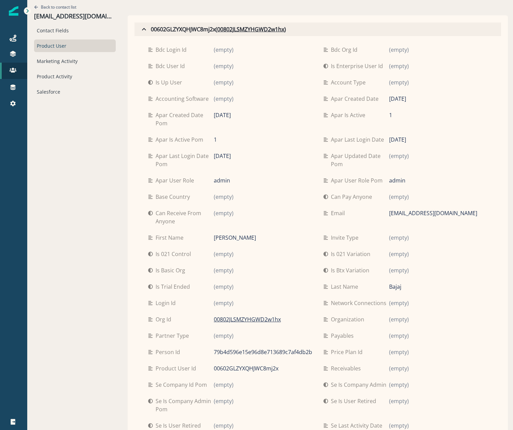
click at [142, 29] on icon "button" at bounding box center [144, 29] width 4 height 2
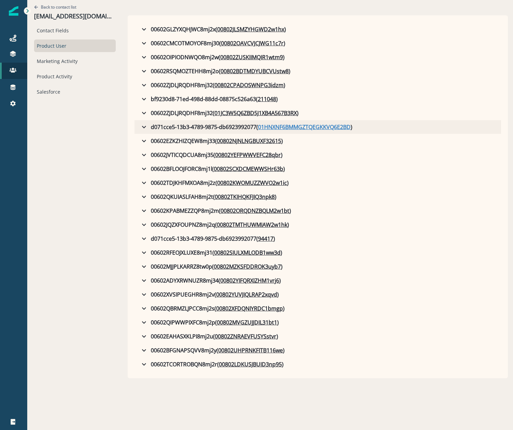
click at [294, 126] on u "01HNXNF6BMMGZTQEGKKVQ6E2BD" at bounding box center [304, 127] width 93 height 8
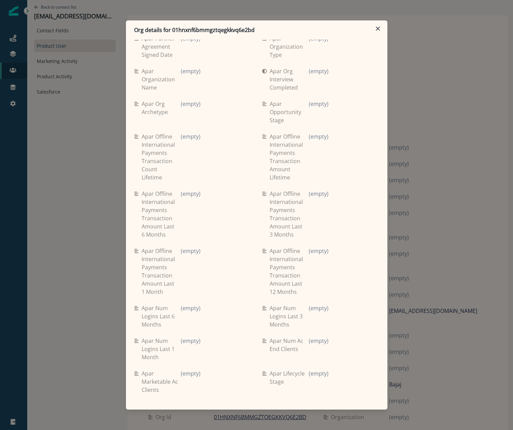
scroll to position [1229, 0]
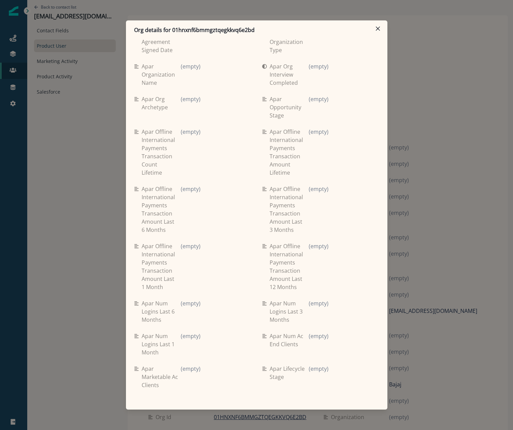
click at [127, 247] on div "Se travel spend lifetime (empty) Se spend 9ma (empty) Se spend 8ma (empty) Se s…" at bounding box center [257, 219] width 262 height 359
click at [90, 218] on div "Org details for 01hnxnf6bmmgztqegkkvq6e2bd Se travel spend lifetime (empty) Se …" at bounding box center [256, 215] width 513 height 430
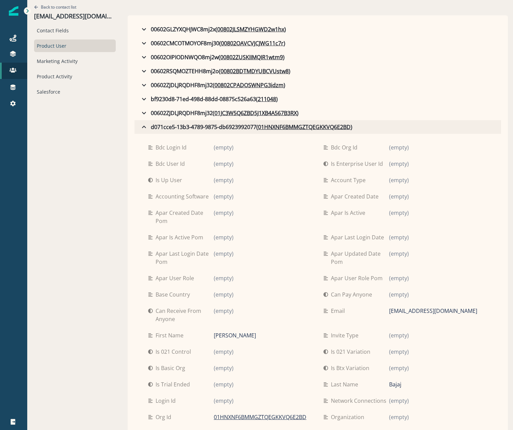
click at [135, 124] on button "d071cce5-13b3-4789-9875-db6923992077 ( 01HNXNF6BMMGZTQEGKKVQ6E2BD )" at bounding box center [318, 127] width 367 height 14
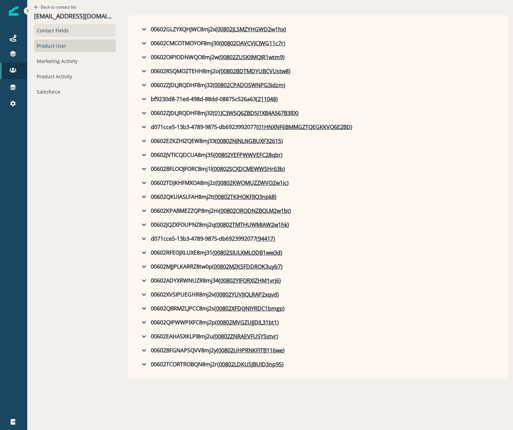
click at [73, 27] on div "Contact Fields" at bounding box center [75, 30] width 82 height 13
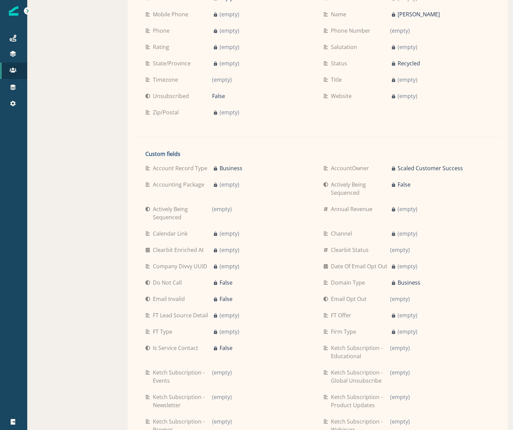
scroll to position [102, 0]
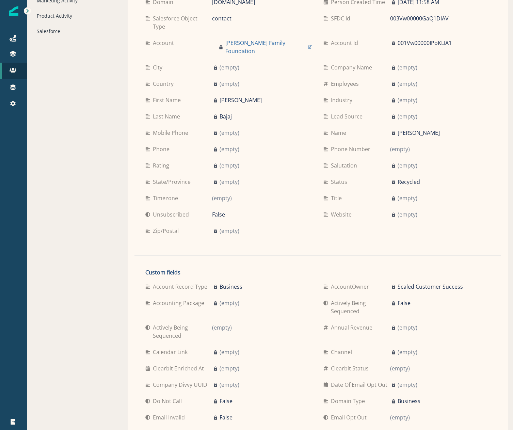
scroll to position [0, 0]
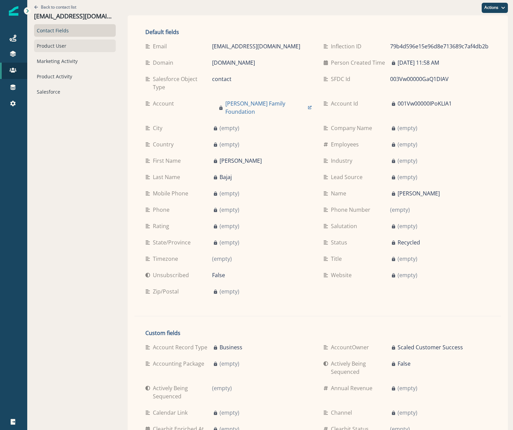
click at [47, 44] on div "Product User" at bounding box center [75, 46] width 82 height 13
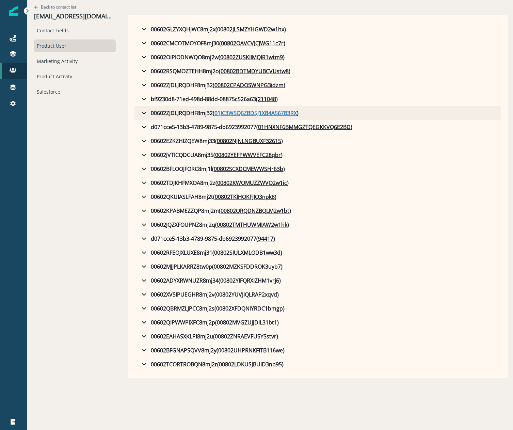
click at [228, 109] on u "01JC3W5Q6ZBD5J1XB4A567B3RX" at bounding box center [256, 113] width 82 height 8
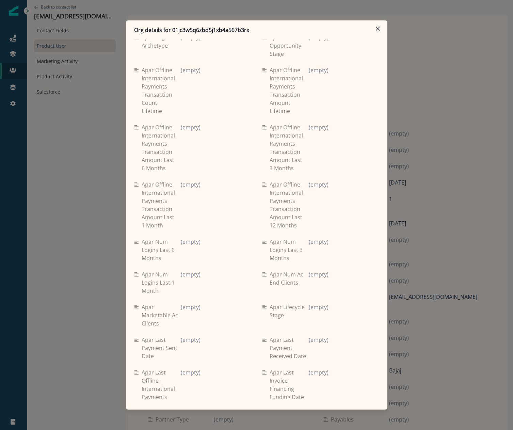
scroll to position [1203, 0]
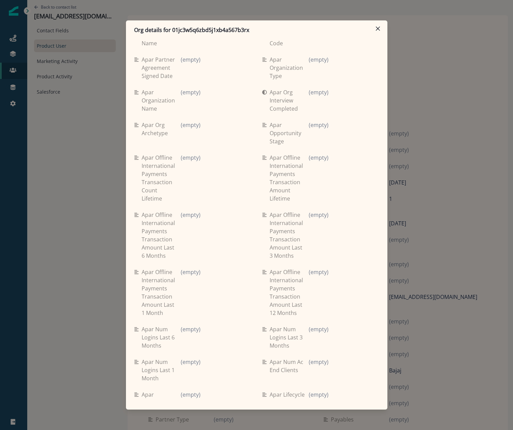
click at [56, 283] on div "Org details for 01jc3w5q6zbd5j1xb4a567b3rx Se travel spend lifetime (empty) Se …" at bounding box center [256, 215] width 513 height 430
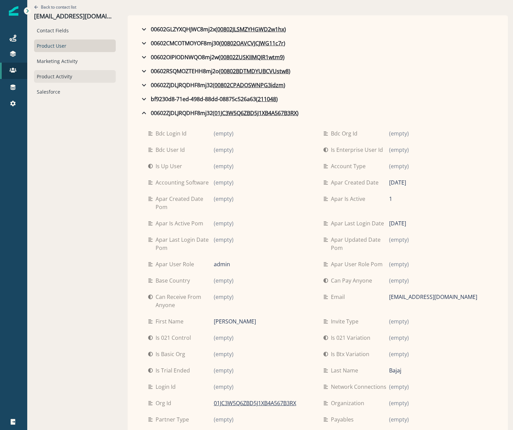
click at [64, 75] on div "Product Activity" at bounding box center [75, 76] width 82 height 13
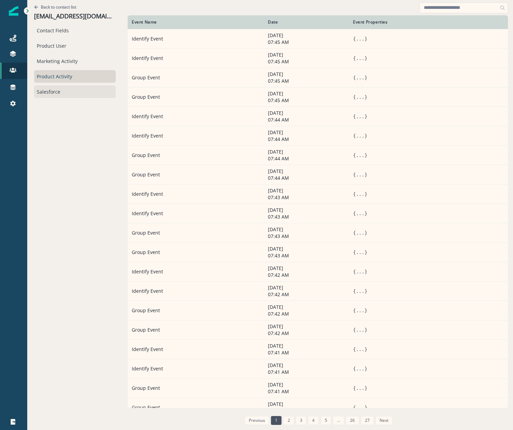
click at [46, 92] on div "Salesforce" at bounding box center [75, 91] width 82 height 13
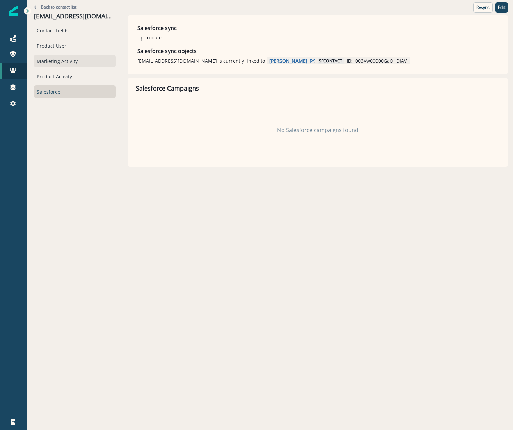
click at [51, 61] on div "Marketing Activity" at bounding box center [75, 61] width 82 height 13
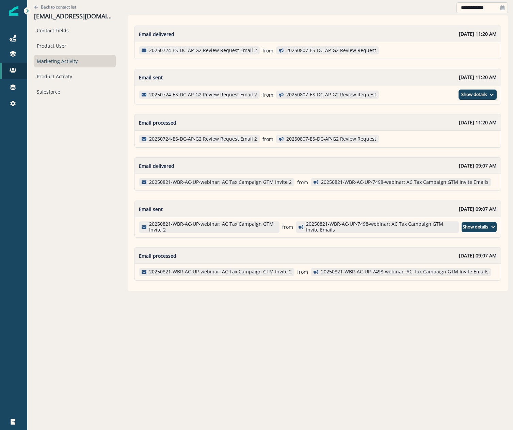
click at [466, 11] on input "**********" at bounding box center [482, 7] width 51 height 11
select select "*"
select select "****"
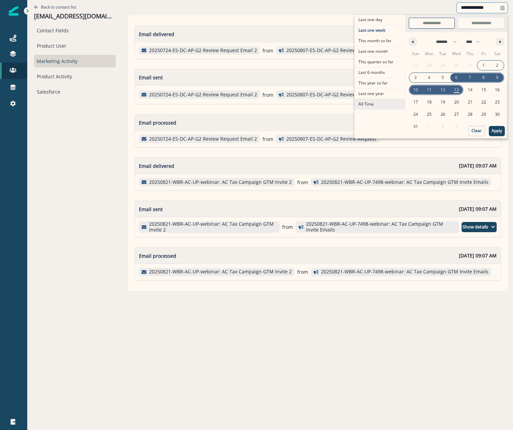
click at [384, 106] on span "All Time" at bounding box center [380, 104] width 51 height 10
type input "********"
type input "**********"
select select "**"
select select "****"
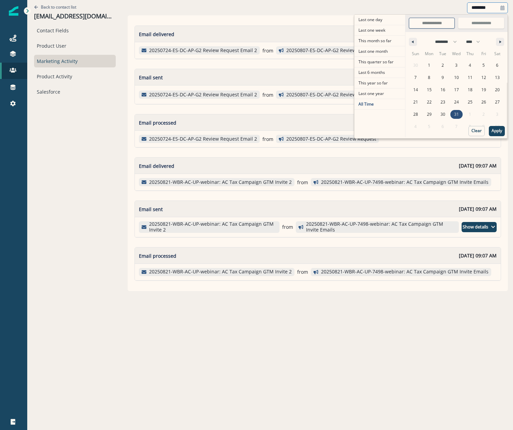
click at [502, 135] on button "Apply" at bounding box center [497, 131] width 16 height 10
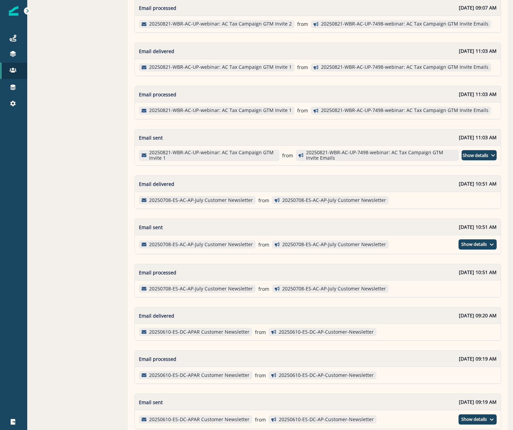
scroll to position [238, 0]
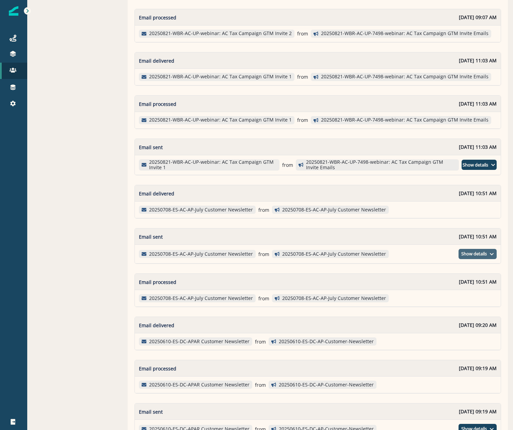
click at [489, 251] on button "Show details" at bounding box center [478, 254] width 38 height 10
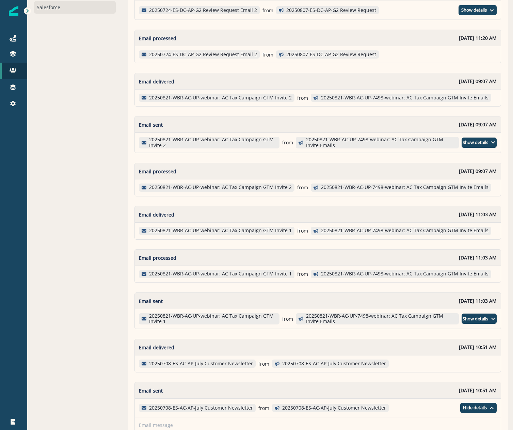
scroll to position [68, 0]
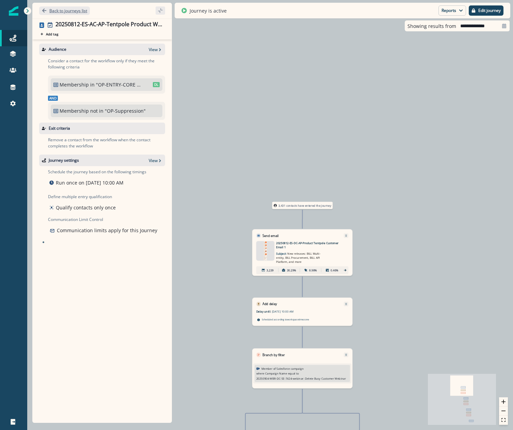
click at [76, 7] on button "Back to journeys list" at bounding box center [64, 10] width 51 height 9
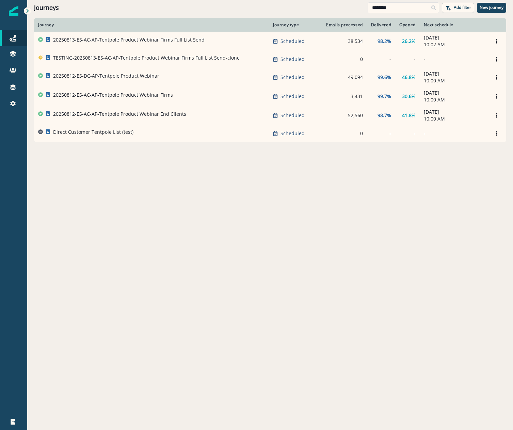
click at [400, 0] on div "Journeys ******** Add filter New journey" at bounding box center [270, 7] width 486 height 15
drag, startPoint x: 397, startPoint y: 5, endPoint x: 192, endPoint y: -10, distance: 205.5
click at [192, 0] on html "A newer version of Inflection.io is available. Refresh your page to load the la…" at bounding box center [256, 215] width 513 height 430
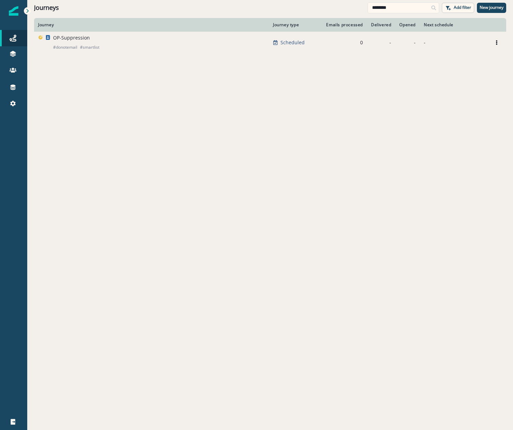
type input "********"
click at [69, 38] on p "OP-Suppression" at bounding box center [71, 37] width 37 height 7
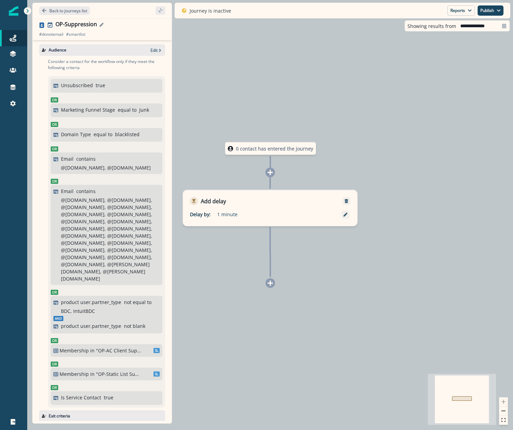
click at [97, 24] on button "Edit name" at bounding box center [101, 25] width 9 height 4
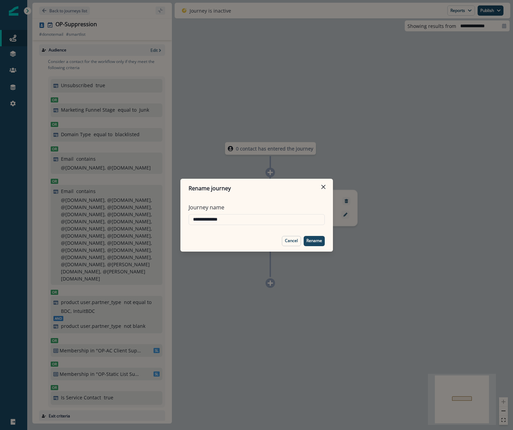
drag, startPoint x: 291, startPoint y: 241, endPoint x: 291, endPoint y: 237, distance: 4.8
click at [292, 241] on p "Cancel" at bounding box center [291, 240] width 13 height 5
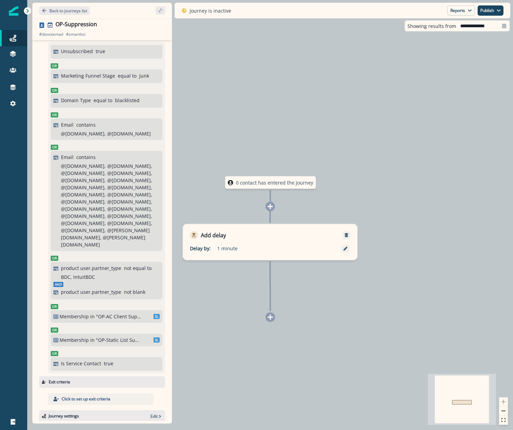
scroll to position [115, 0]
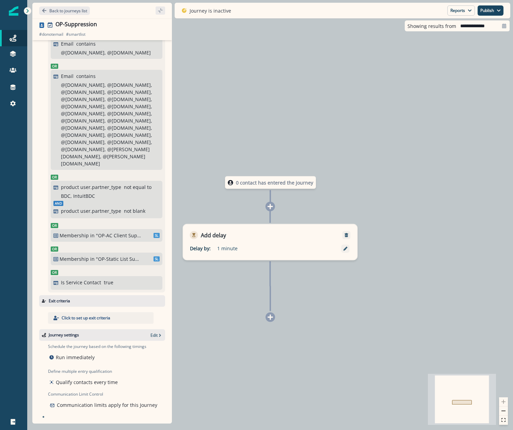
click at [76, 4] on div "Back to journeys list" at bounding box center [102, 11] width 140 height 16
click at [74, 7] on button "Back to journeys list" at bounding box center [64, 10] width 51 height 9
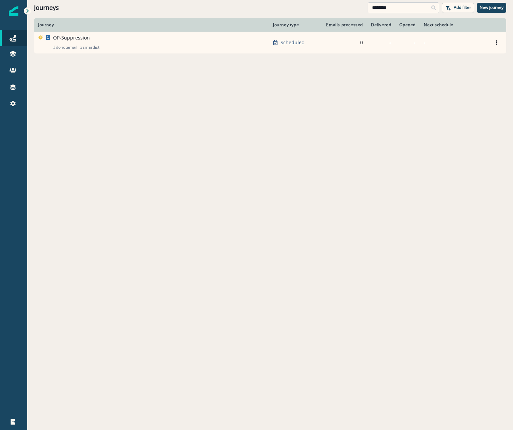
click at [399, 7] on input "********" at bounding box center [404, 7] width 72 height 11
drag, startPoint x: 398, startPoint y: 6, endPoint x: 237, endPoint y: -1, distance: 161.3
click at [237, 0] on html "A newer version of Inflection.io is available. Refresh your page to load the la…" at bounding box center [256, 215] width 513 height 430
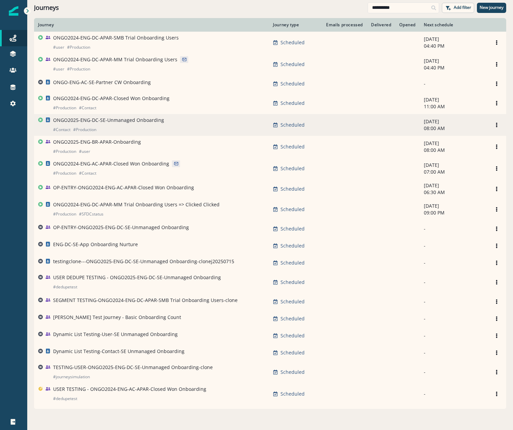
type input "**********"
click at [115, 119] on p "ONGO2025-ENG-DC-SE-Unmanaged Onboarding" at bounding box center [108, 120] width 111 height 7
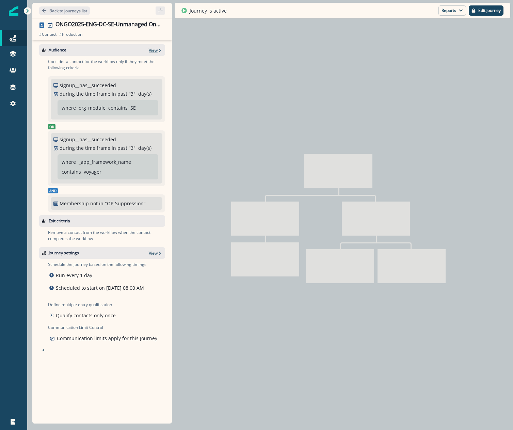
click at [153, 50] on p "View" at bounding box center [153, 50] width 9 height 6
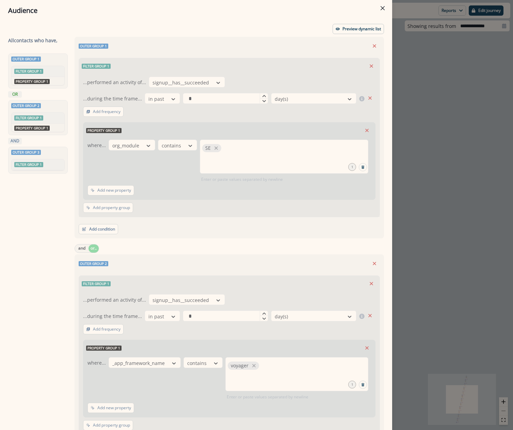
click at [439, 125] on div "Audience Preview dynamic list All contact s who have, Outer group 1 Filter grou…" at bounding box center [256, 215] width 513 height 430
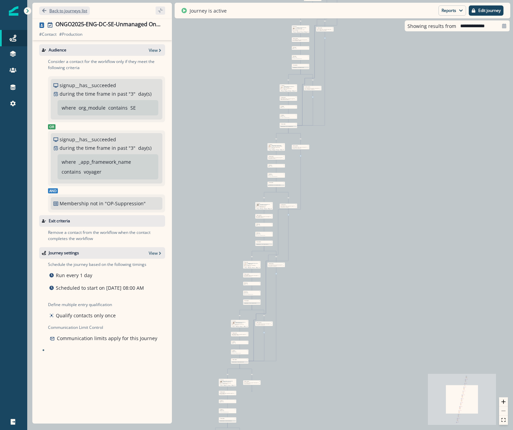
click at [61, 10] on p "Back to journeys list" at bounding box center [68, 11] width 38 height 6
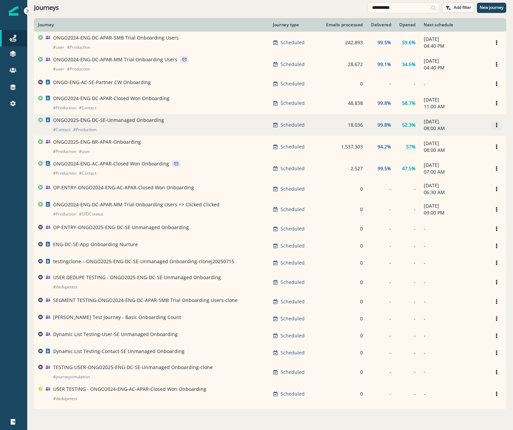
click at [495, 124] on icon "Options" at bounding box center [497, 125] width 5 height 5
click at [450, 140] on button "Clone" at bounding box center [459, 142] width 76 height 11
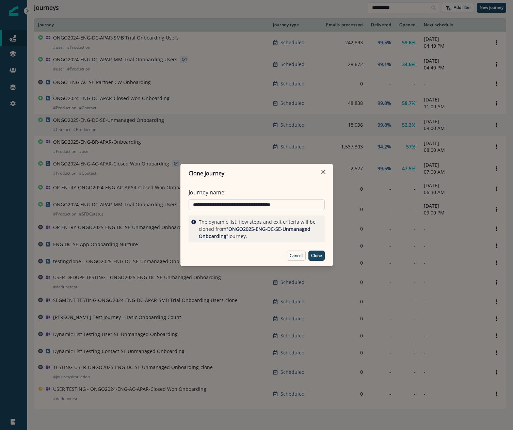
click at [192, 204] on input "**********" at bounding box center [257, 204] width 136 height 11
drag, startPoint x: 207, startPoint y: 202, endPoint x: 162, endPoint y: 206, distance: 45.5
click at [162, 206] on div "**********" at bounding box center [256, 215] width 513 height 430
drag, startPoint x: 315, startPoint y: 200, endPoint x: 350, endPoint y: 199, distance: 35.1
click at [350, 198] on div "**********" at bounding box center [256, 215] width 513 height 430
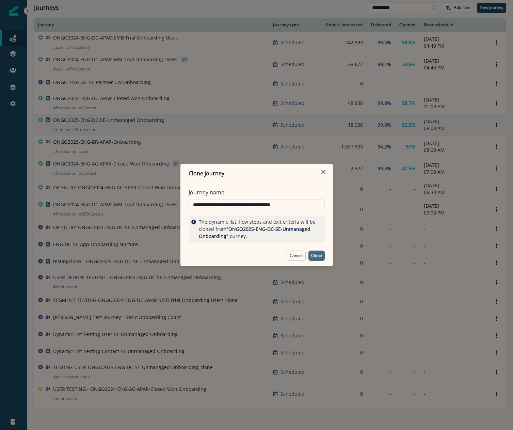
type input "**********"
click at [314, 255] on p "Clone" at bounding box center [316, 255] width 11 height 5
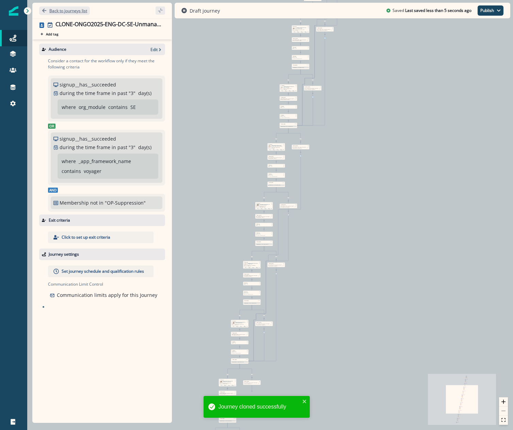
click at [71, 13] on p "Back to journeys list" at bounding box center [68, 11] width 38 height 6
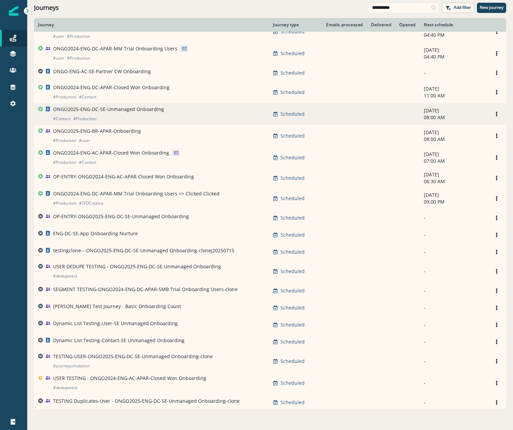
scroll to position [34, 0]
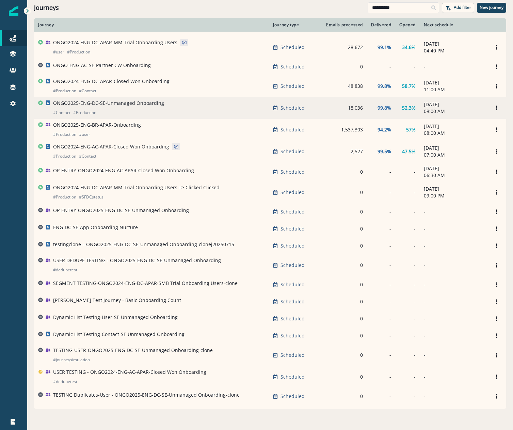
click at [106, 107] on p "ONGO2025-ENG-DC-SE-Unmanaged Onboarding" at bounding box center [108, 103] width 111 height 7
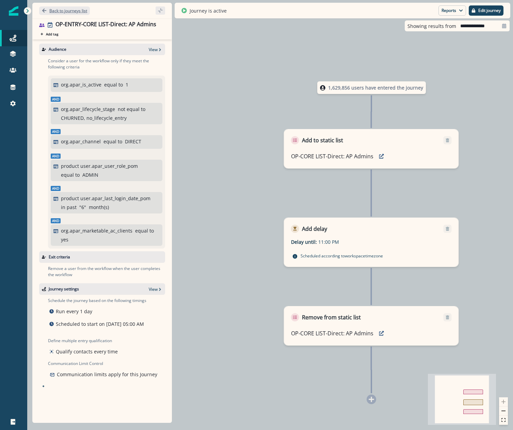
click at [61, 8] on p "Back to journeys list" at bounding box center [68, 11] width 38 height 6
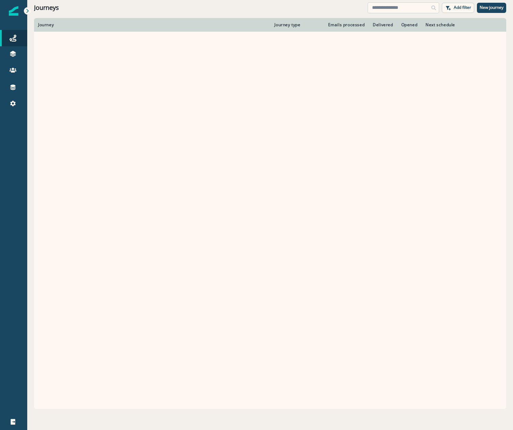
click at [411, 11] on input at bounding box center [404, 7] width 72 height 11
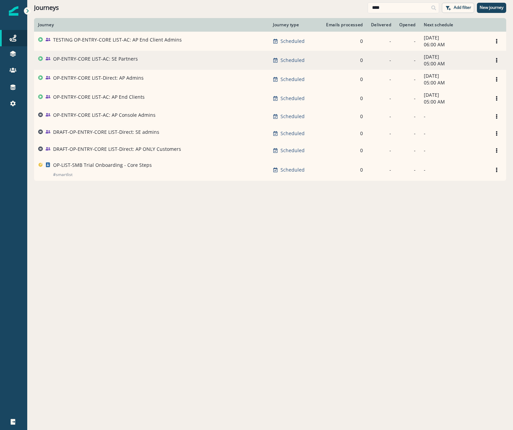
type input "****"
click at [119, 62] on p "OP-ENTRY-CORE LIST-AC: SE Partners" at bounding box center [95, 59] width 85 height 7
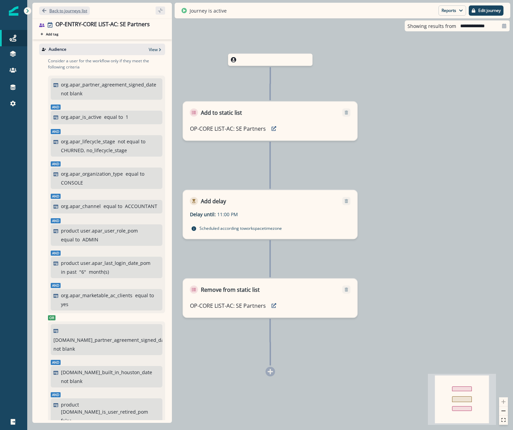
click at [72, 10] on p "Back to journeys list" at bounding box center [68, 11] width 38 height 6
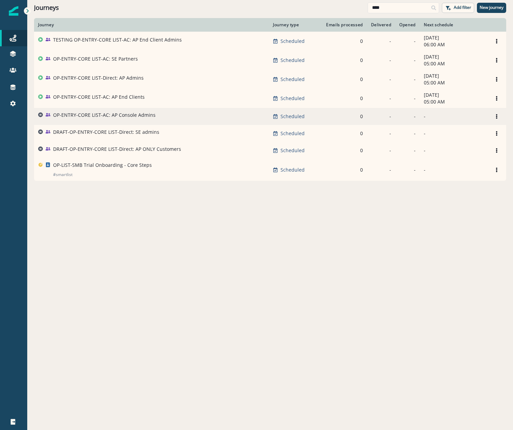
click at [88, 117] on p "OP-ENTRY-CORE LIST-AC: AP Console Admins" at bounding box center [104, 115] width 103 height 7
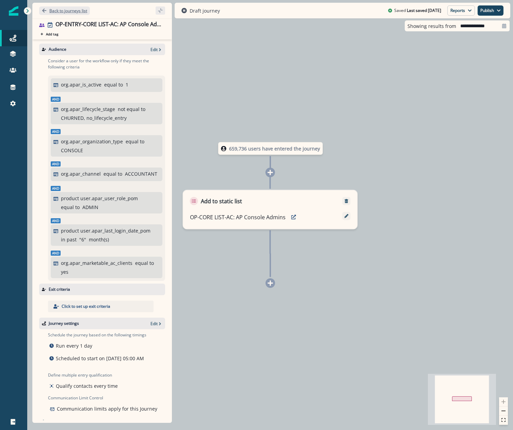
click at [58, 8] on p "Back to journeys list" at bounding box center [68, 11] width 38 height 6
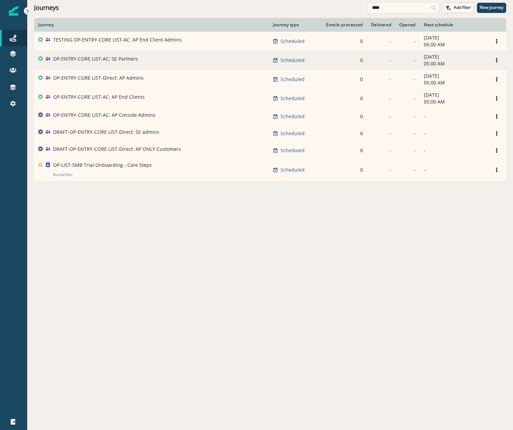
click at [116, 61] on p "OP-ENTRY-CORE LIST-AC: SE Partners" at bounding box center [95, 59] width 85 height 7
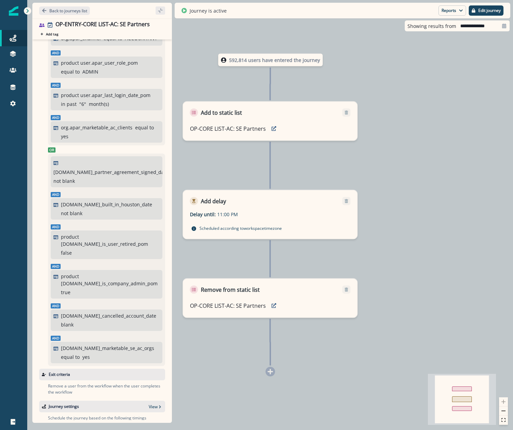
scroll to position [170, 0]
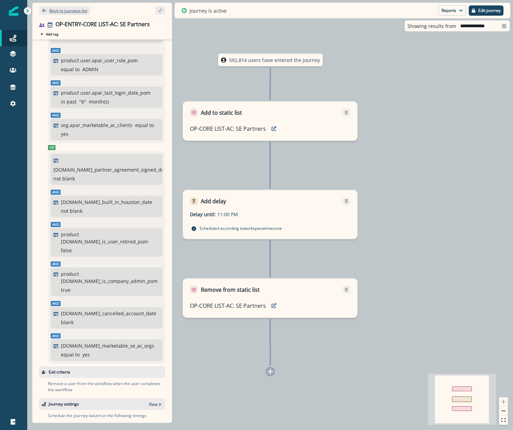
click at [67, 7] on button "Back to journeys list" at bounding box center [64, 10] width 51 height 9
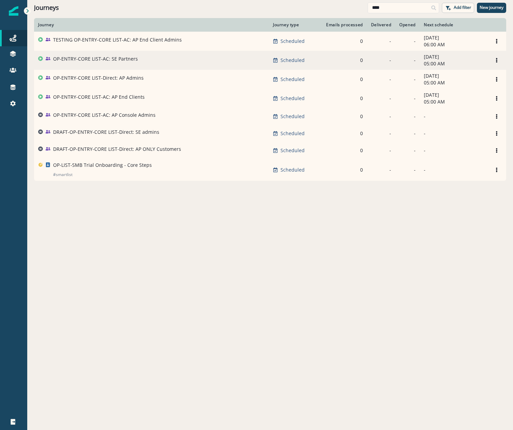
click at [116, 58] on p "OP-ENTRY-CORE LIST-AC: SE Partners" at bounding box center [95, 59] width 85 height 7
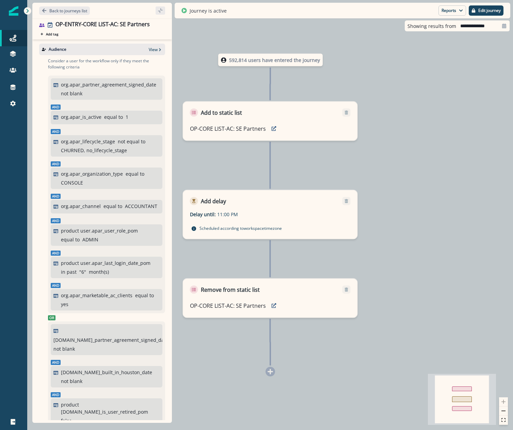
click at [82, 16] on div "Back to journeys list" at bounding box center [102, 11] width 140 height 16
click at [80, 14] on button "Back to journeys list" at bounding box center [64, 10] width 51 height 9
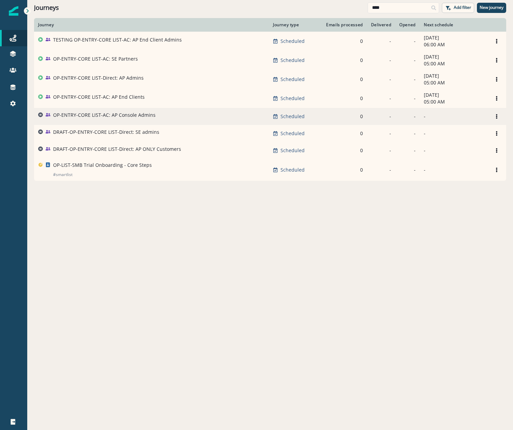
click at [99, 121] on div "OP-ENTRY-CORE LIST-AC: AP Console Admins" at bounding box center [104, 117] width 103 height 10
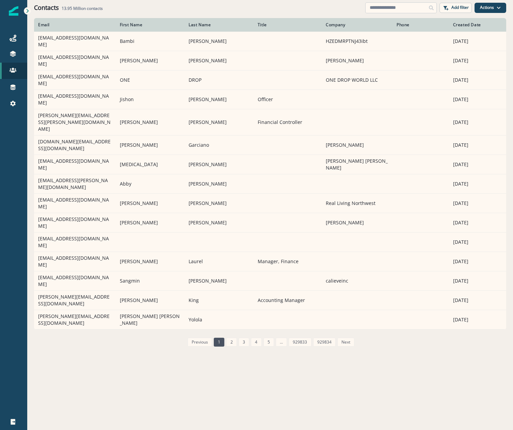
click at [390, 11] on input at bounding box center [401, 7] width 72 height 11
paste input "**********"
type input "**********"
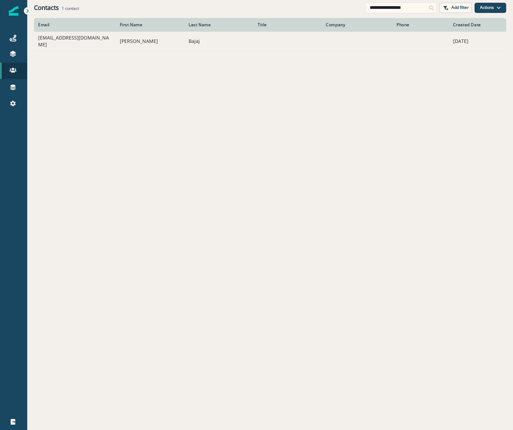
click at [65, 37] on td "[EMAIL_ADDRESS][DOMAIN_NAME]" at bounding box center [75, 41] width 82 height 19
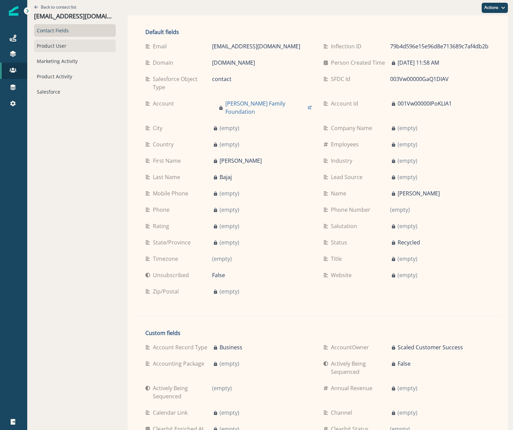
click at [57, 45] on div "Product User" at bounding box center [75, 46] width 82 height 13
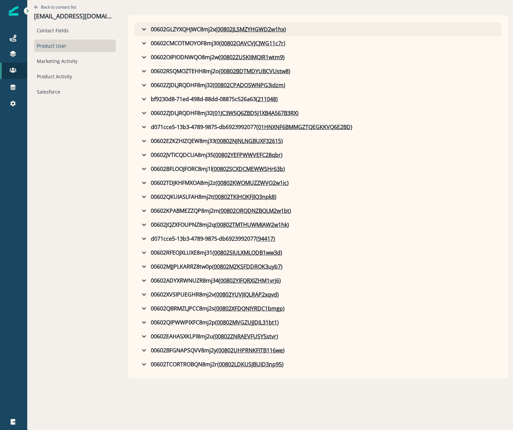
click at [140, 29] on icon "button" at bounding box center [144, 29] width 8 height 8
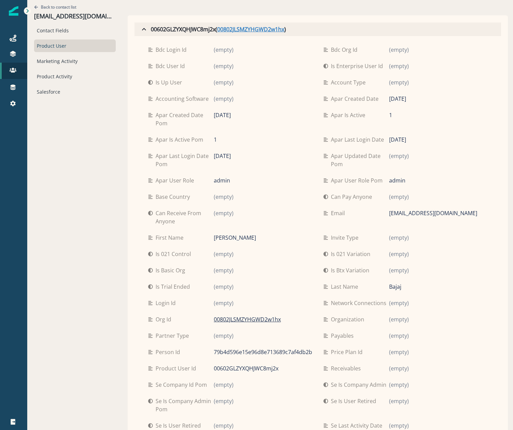
click at [229, 29] on u "00802JLSMZYHGWD2w1hx" at bounding box center [250, 29] width 67 height 8
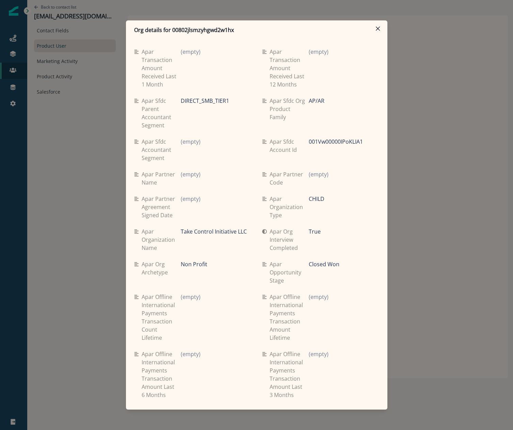
scroll to position [1022, 0]
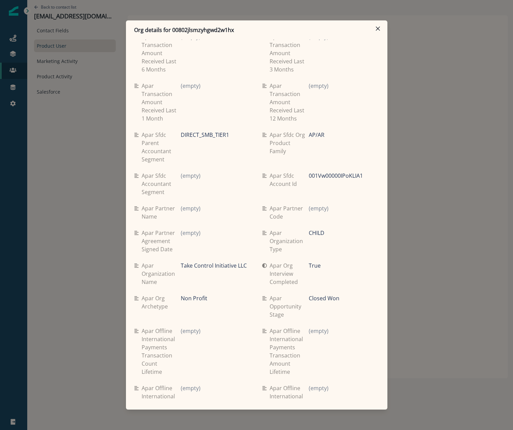
click at [126, 226] on div "Se travel spend lifetime (empty) Se spend 9ma (empty) Se spend 8ma (empty) Se s…" at bounding box center [257, 219] width 262 height 359
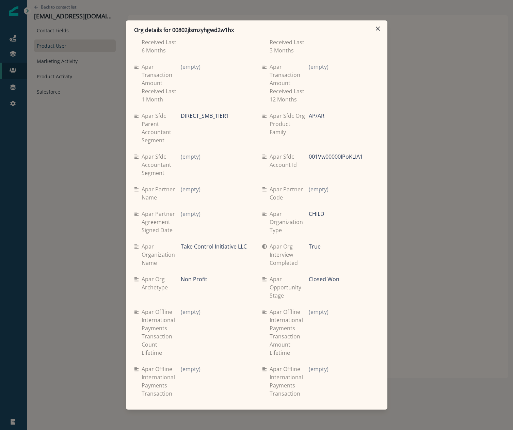
scroll to position [1056, 0]
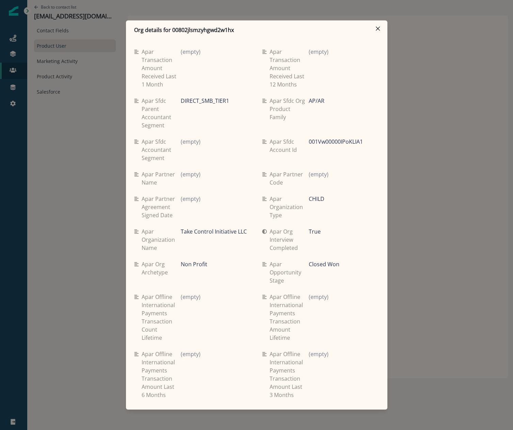
click at [85, 89] on div "Org details for 00802jlsmzyhgwd2w1hx Se travel spend lifetime (empty) Se spend …" at bounding box center [256, 215] width 513 height 430
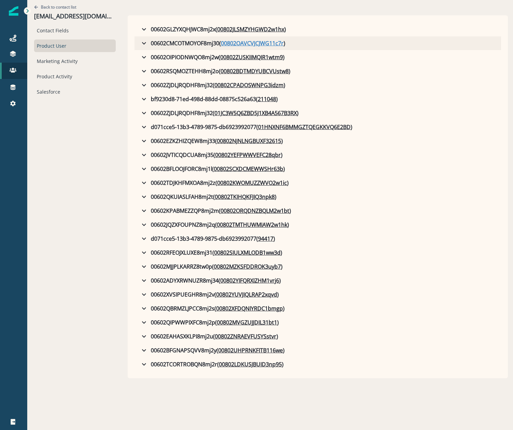
click at [221, 44] on u "00802OAVCVJCJWG11c7r" at bounding box center [252, 43] width 63 height 8
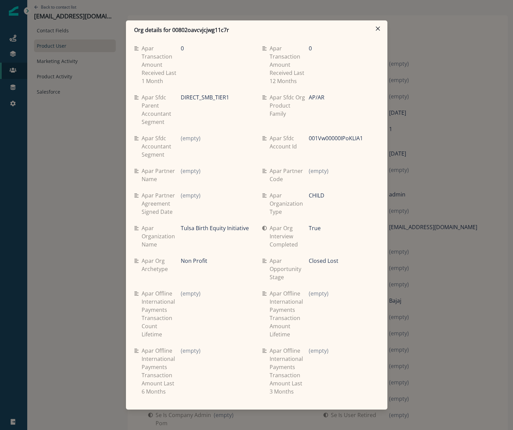
scroll to position [1192, 0]
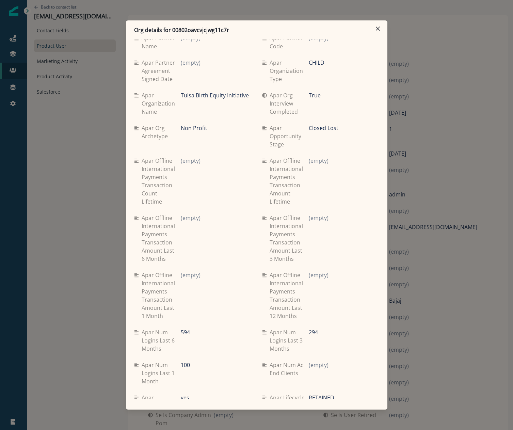
drag, startPoint x: 69, startPoint y: 242, endPoint x: 107, endPoint y: 53, distance: 192.1
click at [69, 241] on div "Org details for 00802oavcvjcjwg11c7r Se travel spend lifetime (empty) Se spend …" at bounding box center [256, 215] width 513 height 430
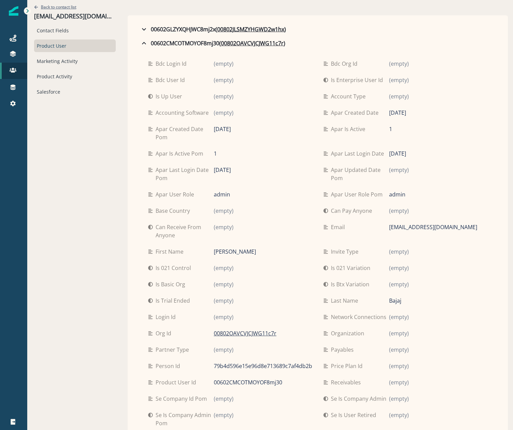
click at [46, 6] on p "Back to contact list" at bounding box center [58, 7] width 35 height 6
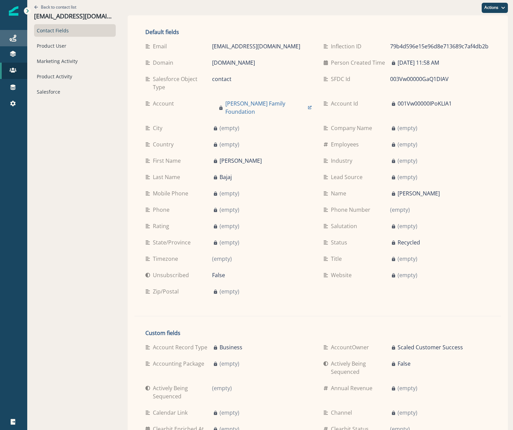
click at [18, 33] on link "Journeys" at bounding box center [13, 38] width 27 height 16
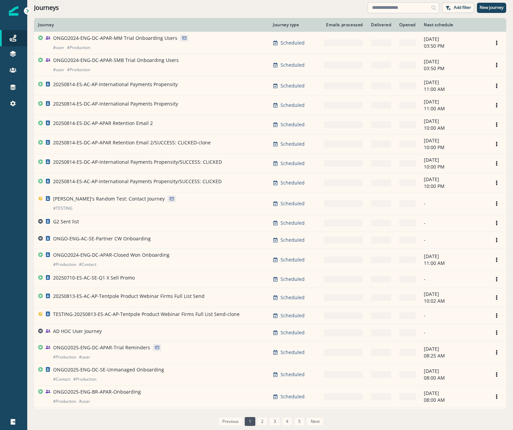
click at [382, 11] on input at bounding box center [404, 7] width 72 height 11
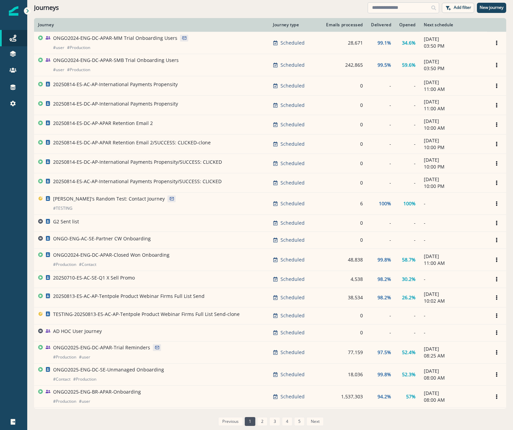
click at [389, 7] on input at bounding box center [404, 7] width 72 height 11
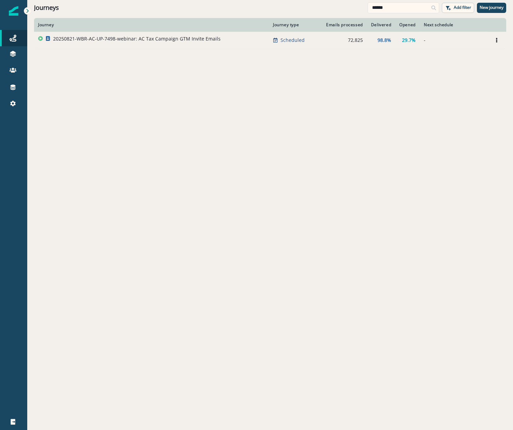
type input "******"
click at [157, 43] on div "20250821-WBR-AC-UP-7498-webinar: AC Tax Campaign GTM Invite Emails" at bounding box center [137, 40] width 168 height 10
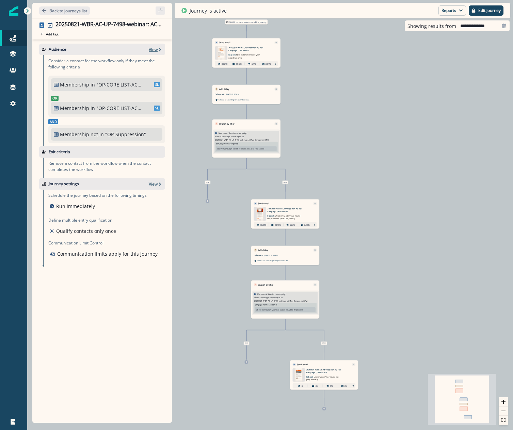
click at [154, 47] on p "View" at bounding box center [153, 50] width 9 height 6
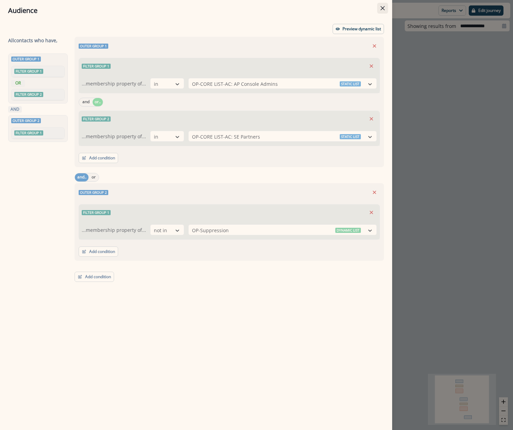
click at [385, 10] on icon "Close" at bounding box center [383, 8] width 4 height 4
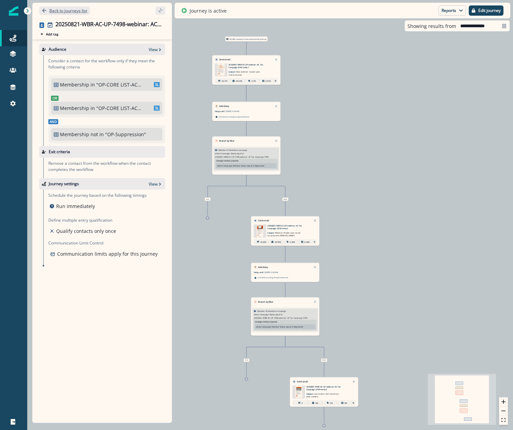
click at [48, 11] on button "Back to journeys list" at bounding box center [64, 10] width 51 height 9
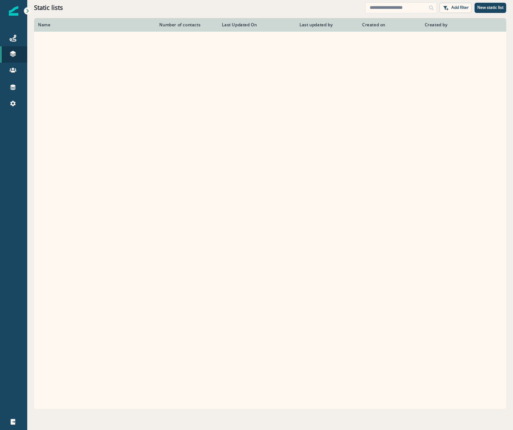
click at [400, 7] on input at bounding box center [401, 7] width 72 height 11
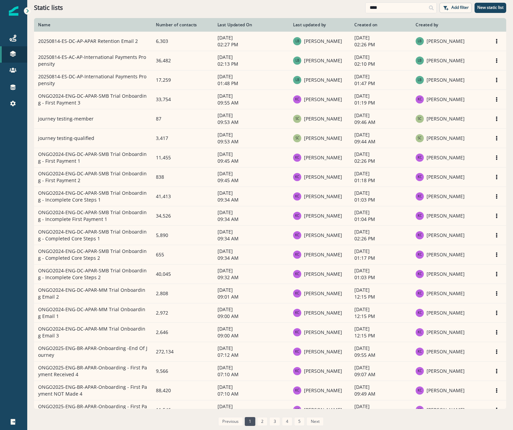
type input "****"
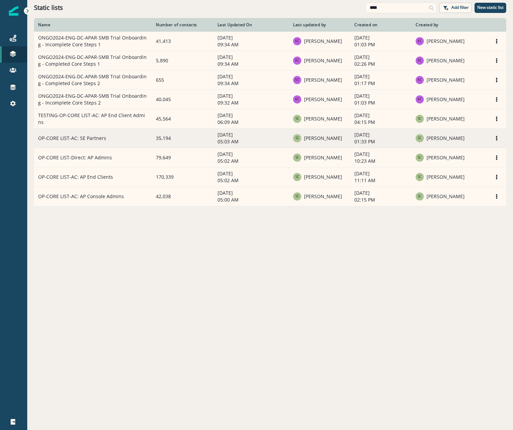
click at [104, 137] on td "OP-CORE LIST-AC: SE Partners" at bounding box center [93, 138] width 118 height 19
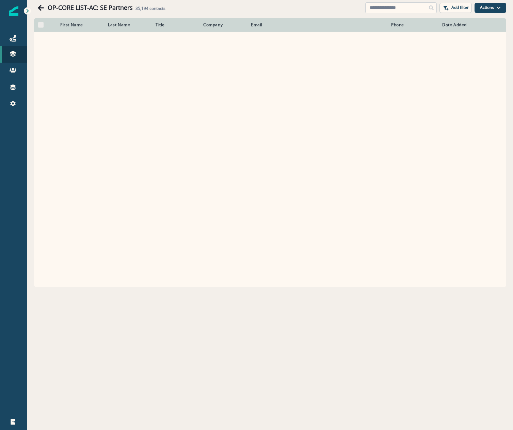
click at [382, 3] on input at bounding box center [401, 7] width 72 height 11
paste input "**********"
type input "**********"
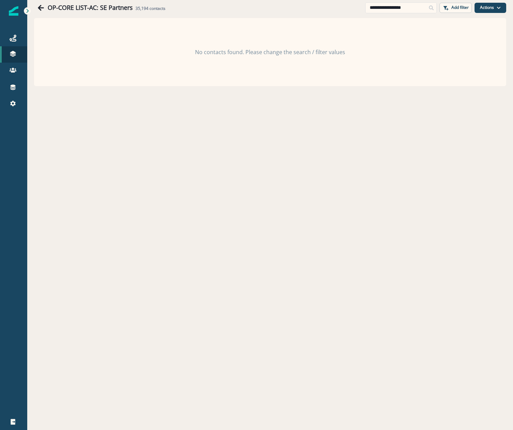
click at [33, 5] on div "**********" at bounding box center [270, 7] width 486 height 15
click at [38, 5] on icon "Go back" at bounding box center [40, 7] width 7 height 7
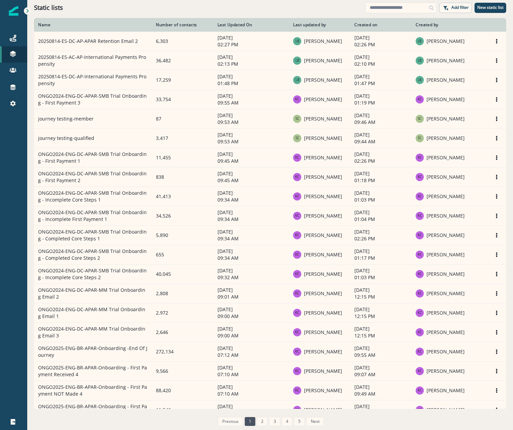
click at [388, 14] on div "Static lists Add filter New static list" at bounding box center [270, 7] width 486 height 15
click at [389, 12] on input at bounding box center [401, 7] width 72 height 11
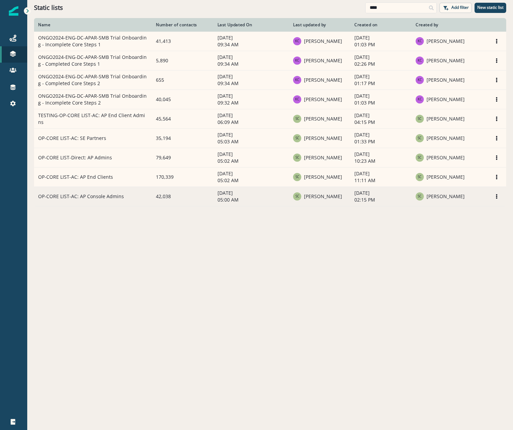
type input "****"
click at [63, 200] on td "OP-CORE LIST-AC: AP Console Admins" at bounding box center [93, 196] width 118 height 19
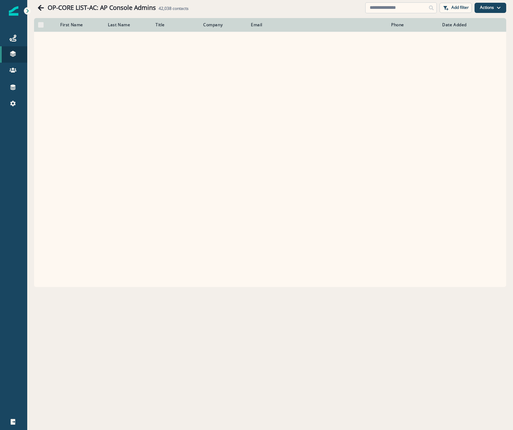
click at [401, 13] on input at bounding box center [401, 7] width 72 height 11
paste input "**********"
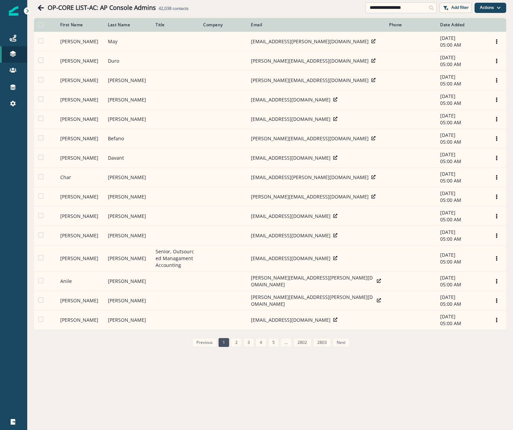
type input "**********"
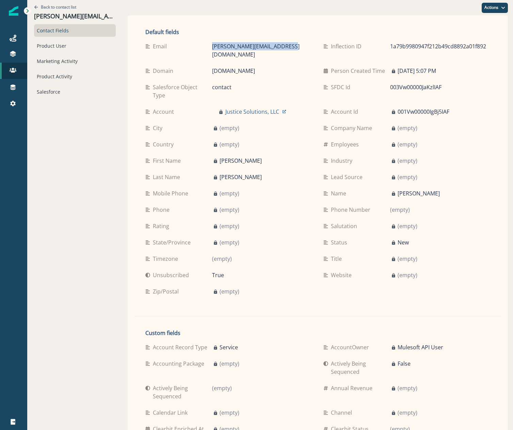
drag, startPoint x: 287, startPoint y: 44, endPoint x: 210, endPoint y: 49, distance: 77.1
click at [210, 49] on div "Email [PERSON_NAME][EMAIL_ADDRESS][DOMAIN_NAME]" at bounding box center [228, 50] width 167 height 16
click at [67, 93] on div "Salesforce" at bounding box center [75, 91] width 82 height 13
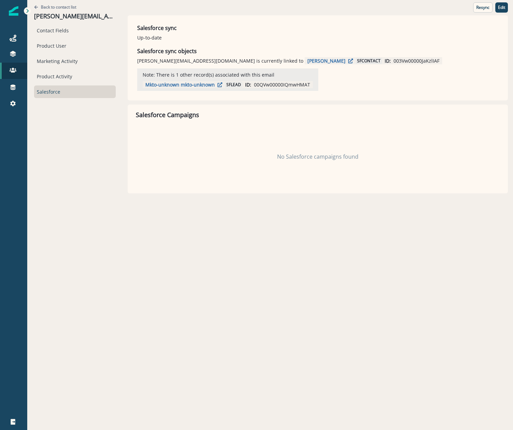
click at [394, 60] on p "003Vw00000JaKzlIAF" at bounding box center [417, 60] width 46 height 7
click at [308, 60] on p "[PERSON_NAME]" at bounding box center [327, 61] width 38 height 6
